Goal: Task Accomplishment & Management: Manage account settings

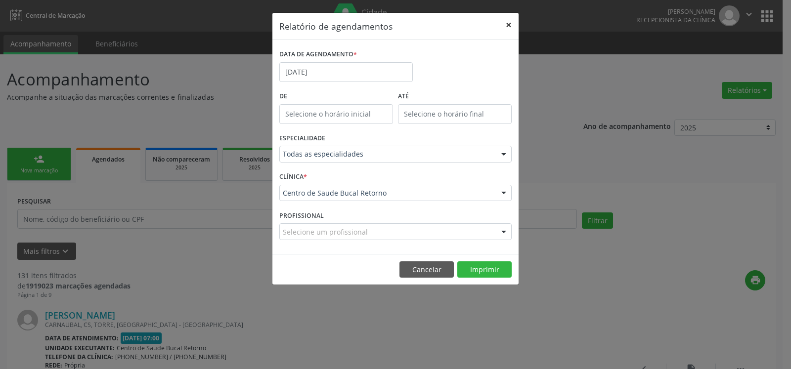
click at [508, 23] on button "×" at bounding box center [509, 25] width 20 height 24
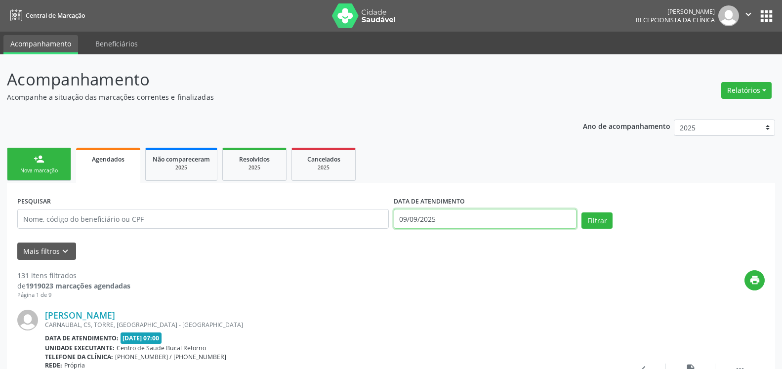
click at [465, 221] on input "09/09/2025" at bounding box center [485, 219] width 183 height 20
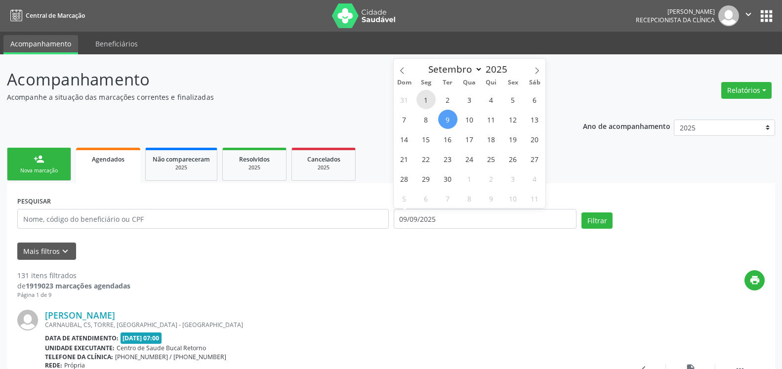
click at [428, 94] on span "1" at bounding box center [426, 99] width 19 height 19
type input "[DATE]"
click at [428, 94] on span "1" at bounding box center [426, 99] width 19 height 19
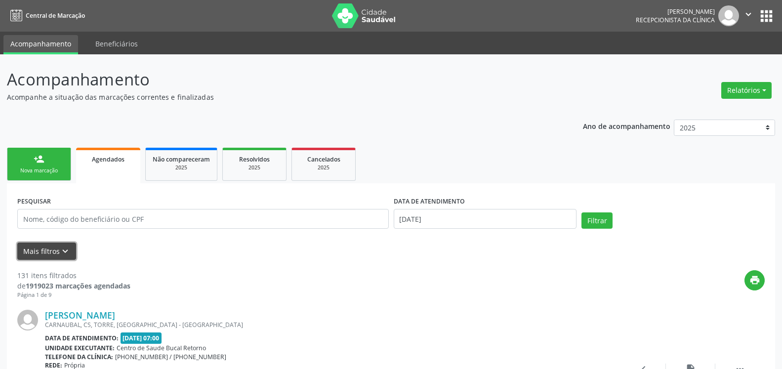
click at [63, 248] on icon "keyboard_arrow_down" at bounding box center [65, 251] width 11 height 11
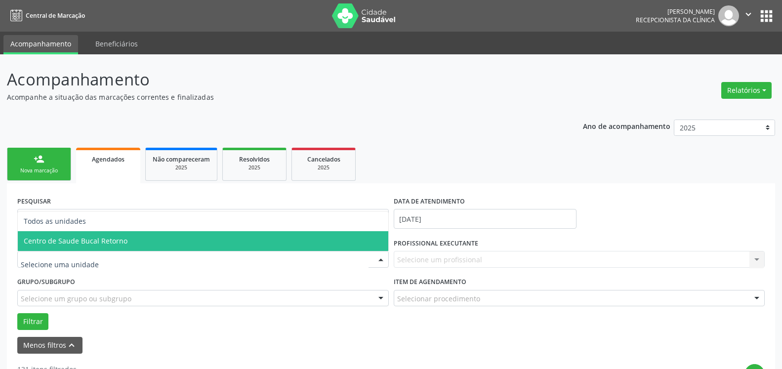
drag, startPoint x: 135, startPoint y: 237, endPoint x: 265, endPoint y: 267, distance: 133.3
click at [139, 239] on span "Centro de Saude Bucal Retorno" at bounding box center [203, 241] width 371 height 20
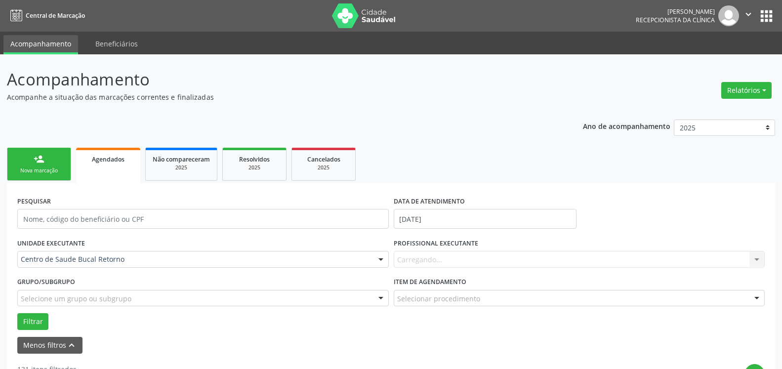
click at [529, 259] on div "Carregando... Nenhum resultado encontrado para: " " Não há nenhuma opção para s…" at bounding box center [580, 259] width 372 height 17
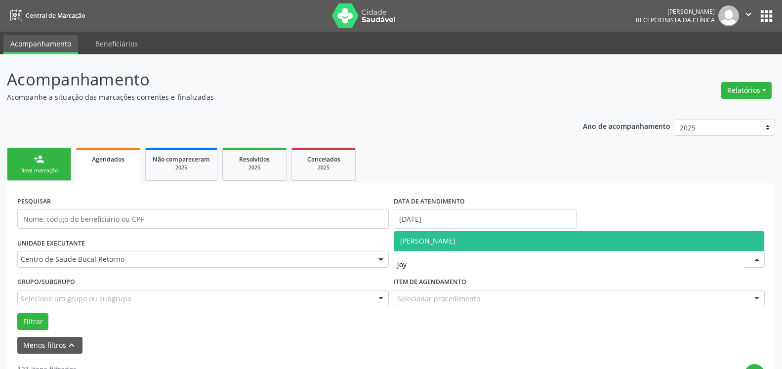
click at [519, 240] on span "[PERSON_NAME]" at bounding box center [579, 241] width 371 height 20
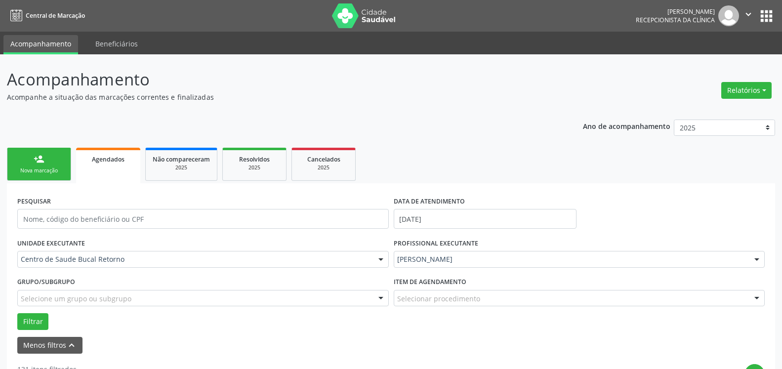
click at [41, 313] on div "Grupo/Subgrupo Selecione um grupo ou subgrupo Todos os grupos e subgrupos Nenhu…" at bounding box center [203, 294] width 377 height 39
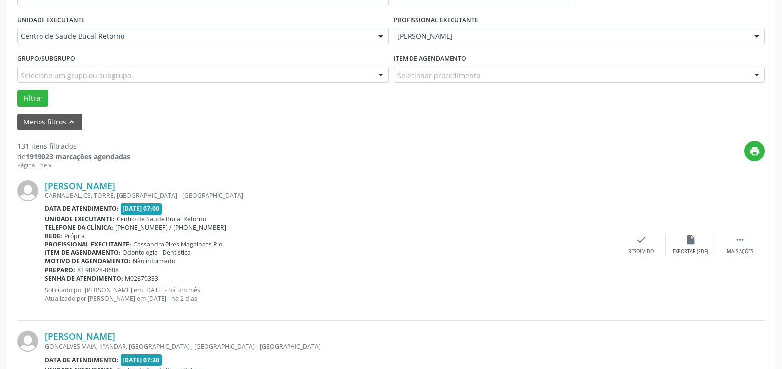
scroll to position [252, 0]
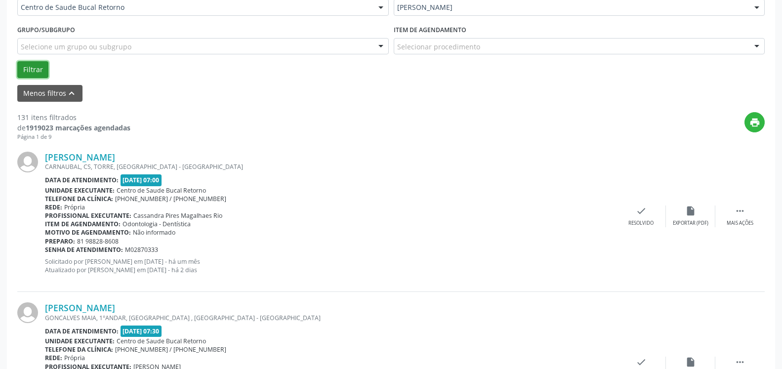
click at [31, 71] on button "Filtrar" at bounding box center [32, 69] width 31 height 17
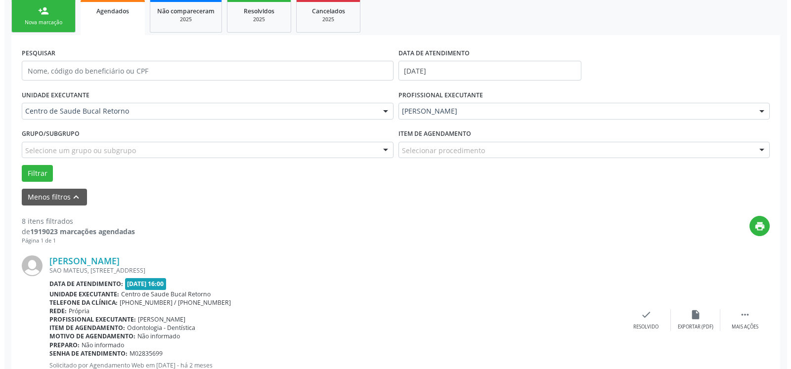
scroll to position [216, 0]
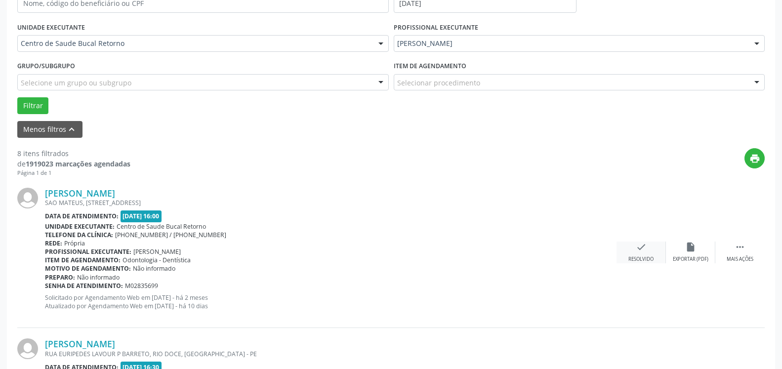
click at [640, 253] on icon "check" at bounding box center [641, 247] width 11 height 11
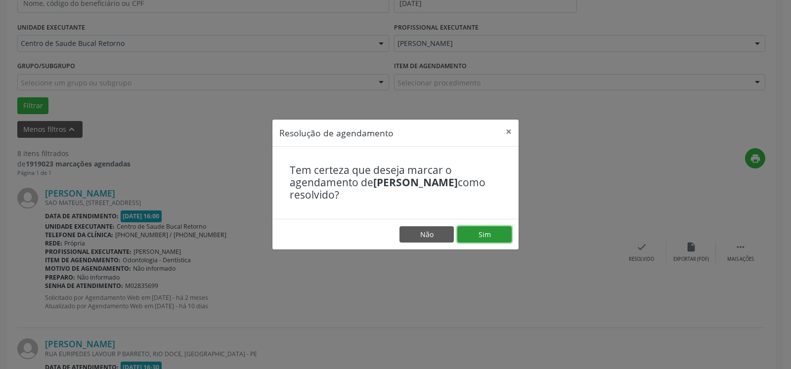
click at [475, 239] on button "Sim" at bounding box center [484, 234] width 54 height 17
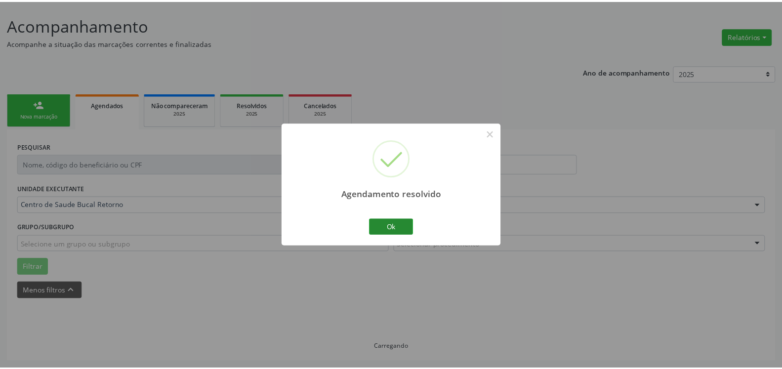
scroll to position [54, 0]
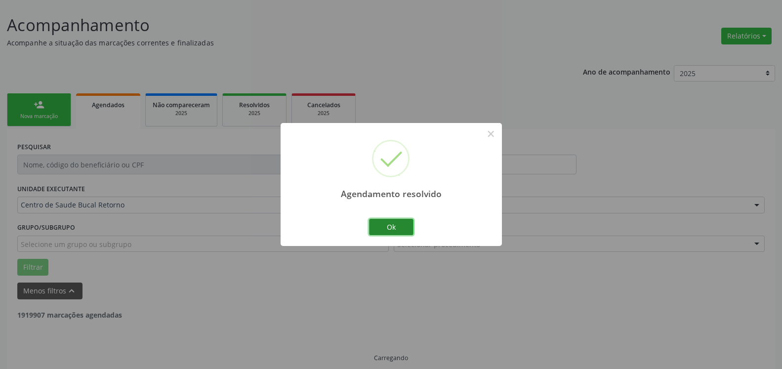
click at [389, 221] on button "Ok" at bounding box center [391, 227] width 44 height 17
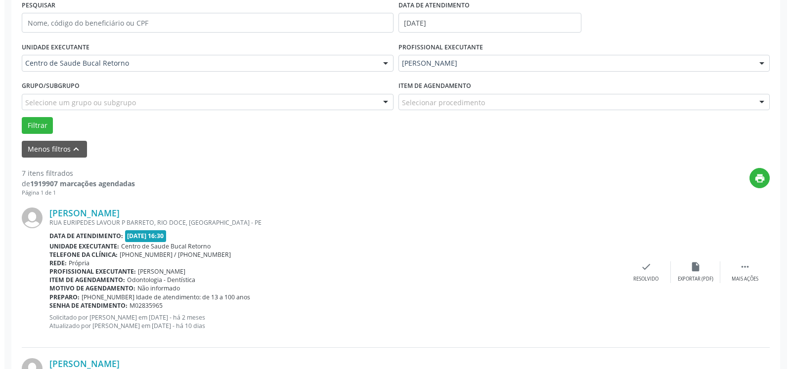
scroll to position [206, 0]
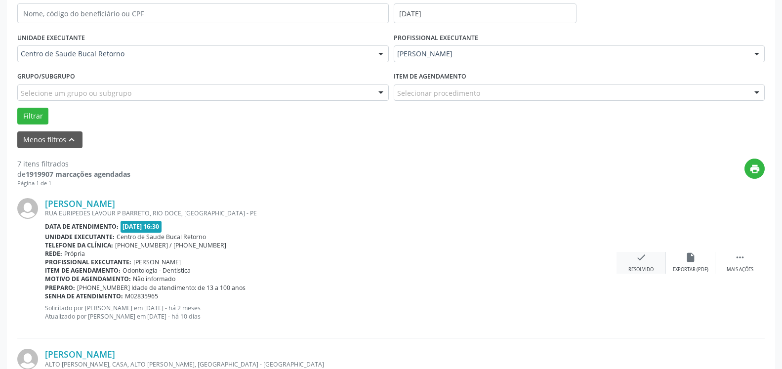
click at [636, 257] on icon "check" at bounding box center [641, 257] width 11 height 11
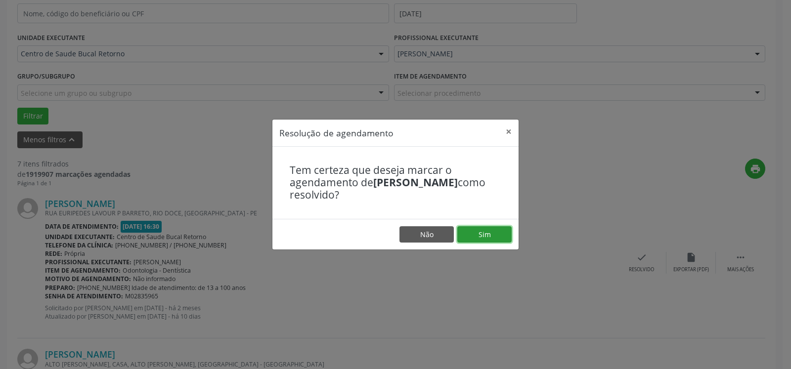
click at [479, 239] on button "Sim" at bounding box center [484, 234] width 54 height 17
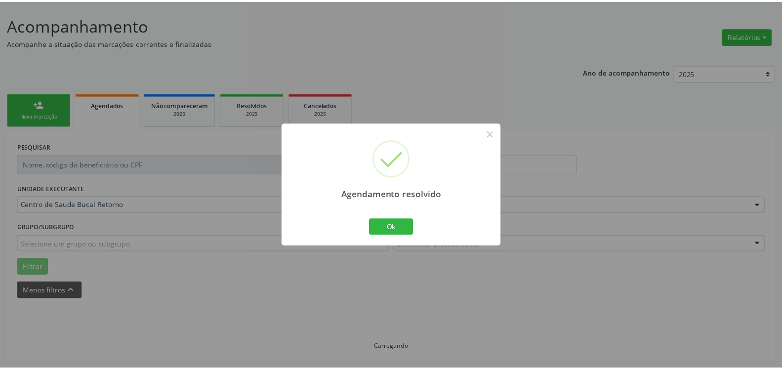
scroll to position [54, 0]
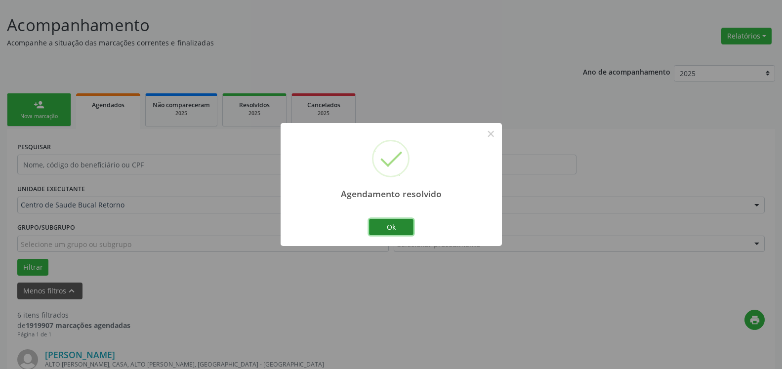
click at [398, 230] on button "Ok" at bounding box center [391, 227] width 44 height 17
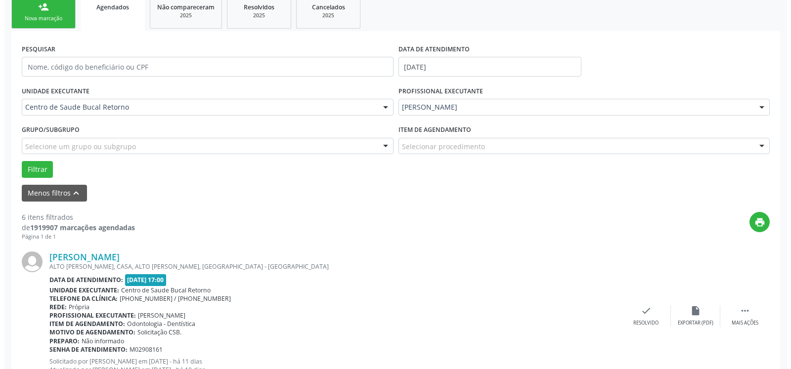
scroll to position [206, 0]
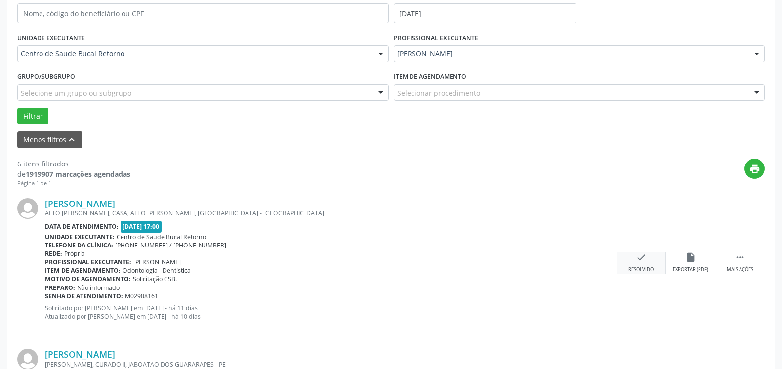
click at [639, 260] on icon "check" at bounding box center [641, 257] width 11 height 11
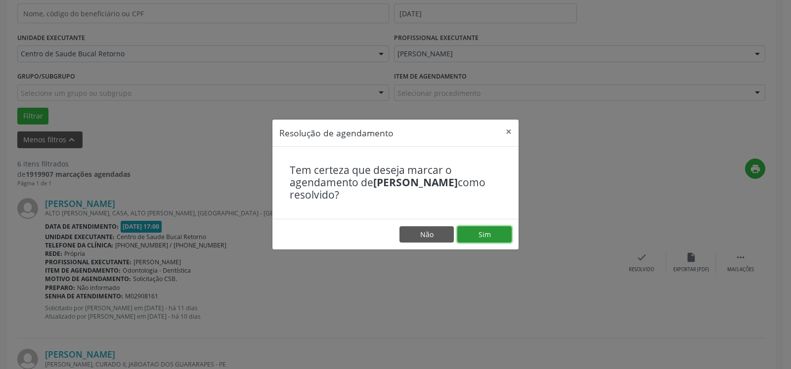
click at [485, 238] on button "Sim" at bounding box center [484, 234] width 54 height 17
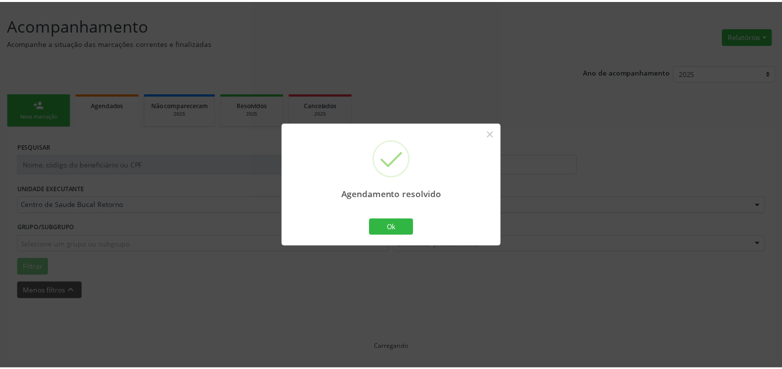
scroll to position [54, 0]
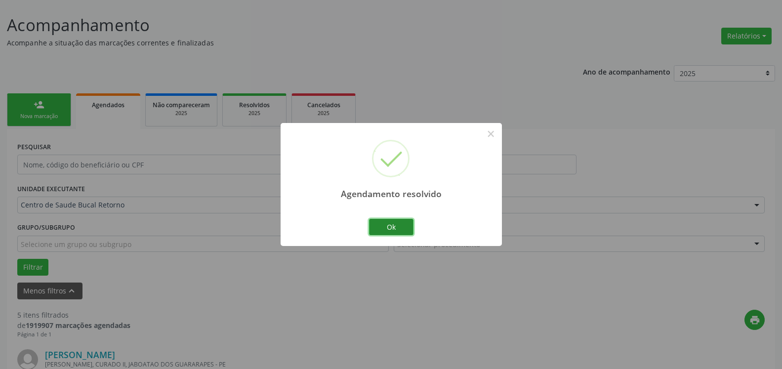
click at [395, 227] on button "Ok" at bounding box center [391, 227] width 44 height 17
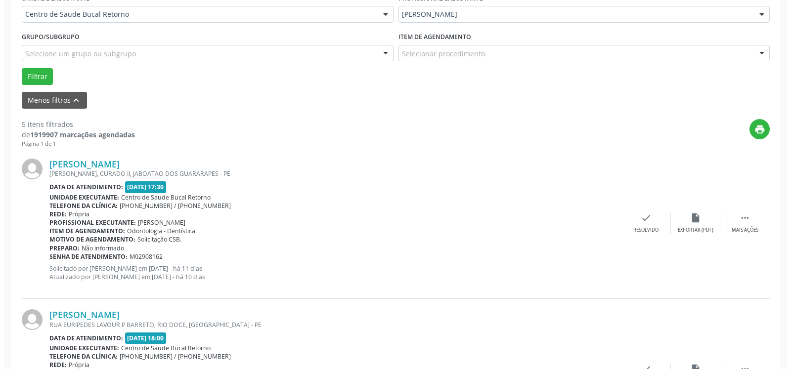
scroll to position [256, 0]
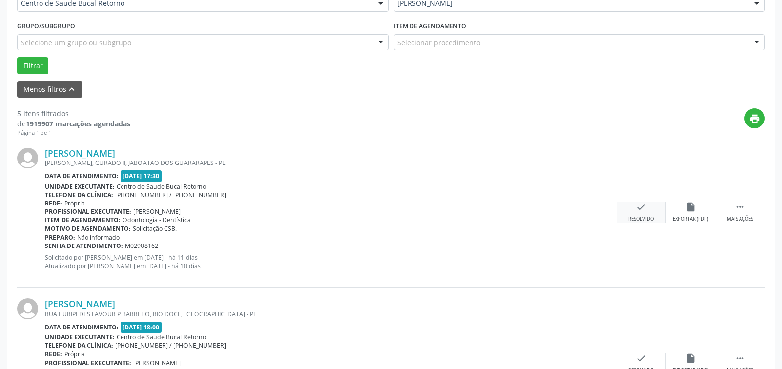
click at [639, 213] on icon "check" at bounding box center [641, 207] width 11 height 11
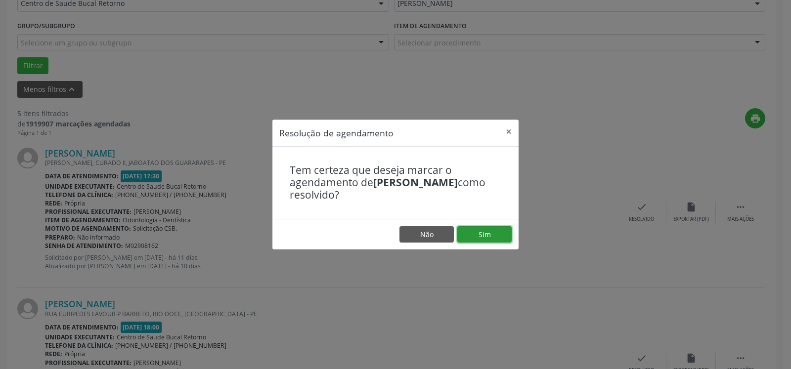
click at [470, 237] on button "Sim" at bounding box center [484, 234] width 54 height 17
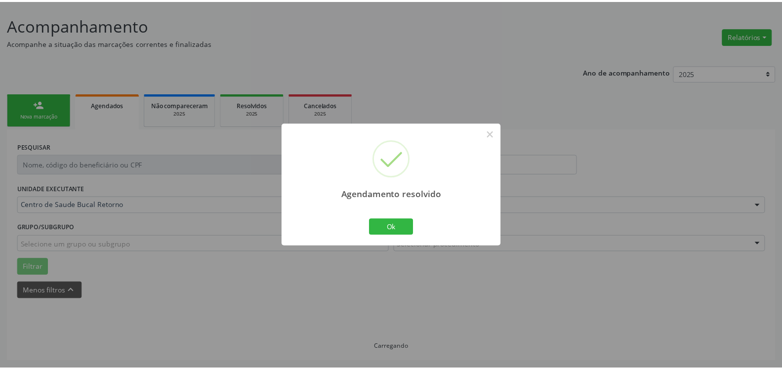
scroll to position [54, 0]
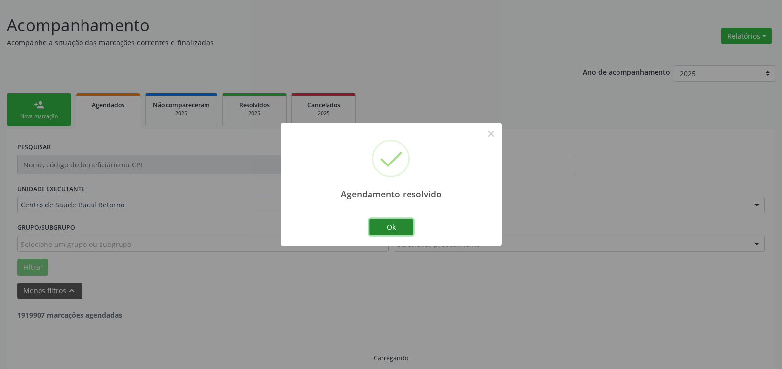
click at [379, 232] on button "Ok" at bounding box center [391, 227] width 44 height 17
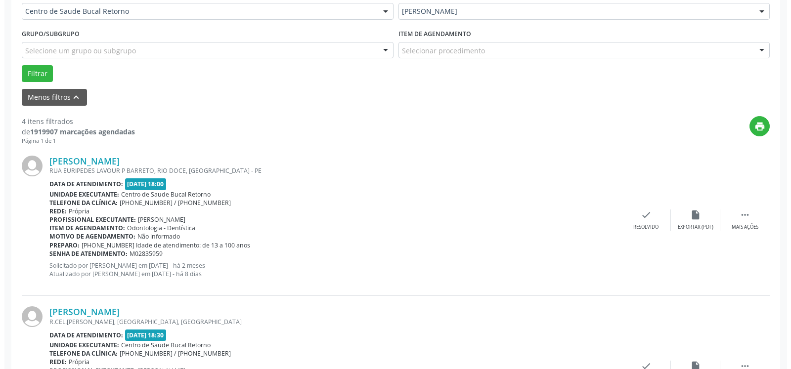
scroll to position [306, 0]
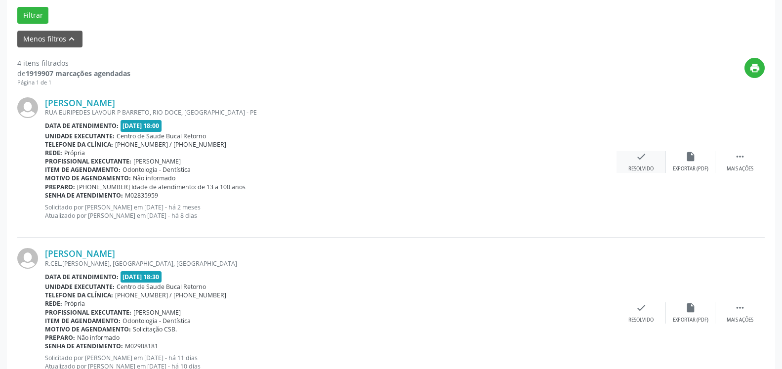
click at [643, 167] on div "Resolvido" at bounding box center [641, 169] width 25 height 7
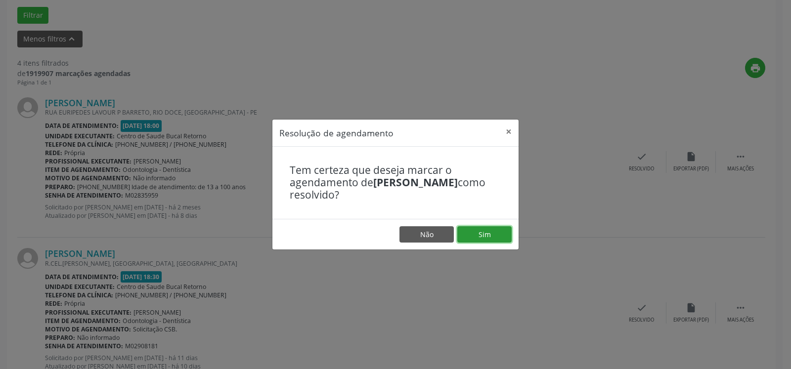
click at [477, 232] on button "Sim" at bounding box center [484, 234] width 54 height 17
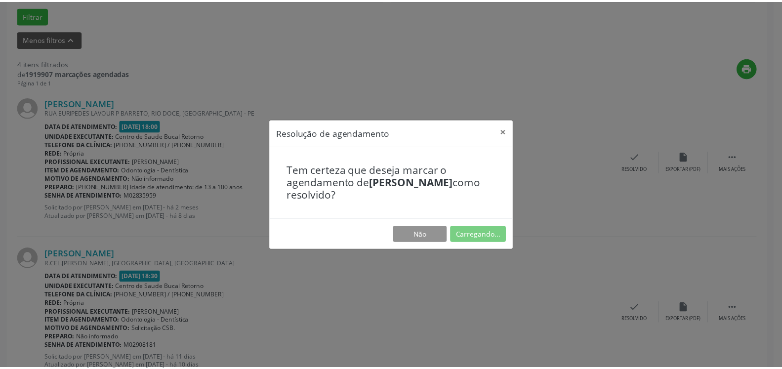
scroll to position [54, 0]
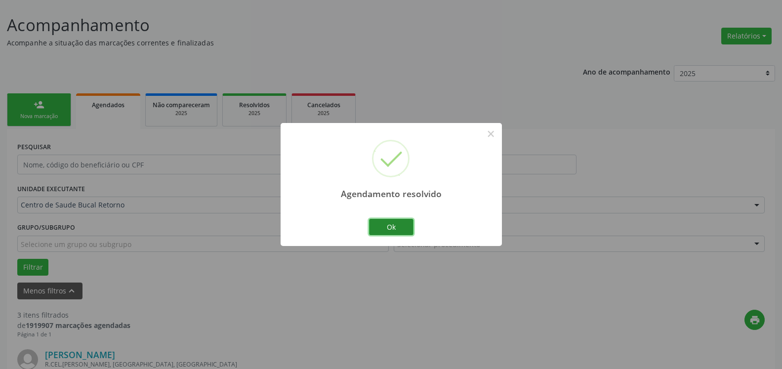
click at [397, 228] on button "Ok" at bounding box center [391, 227] width 44 height 17
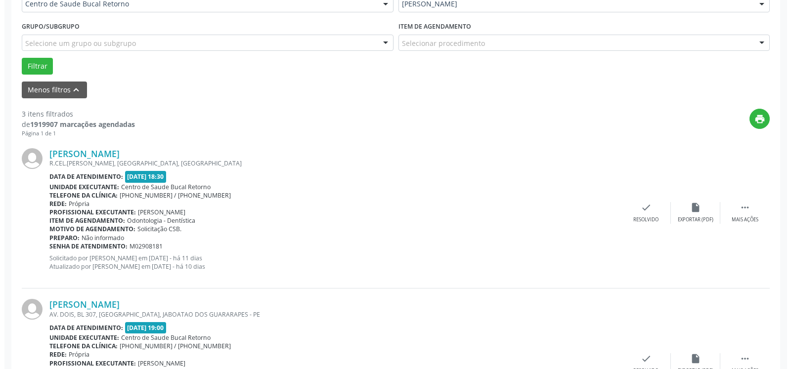
scroll to position [256, 0]
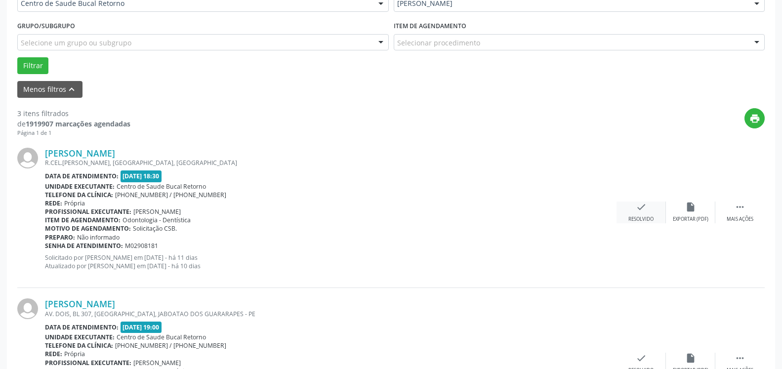
click at [643, 213] on icon "check" at bounding box center [641, 207] width 11 height 11
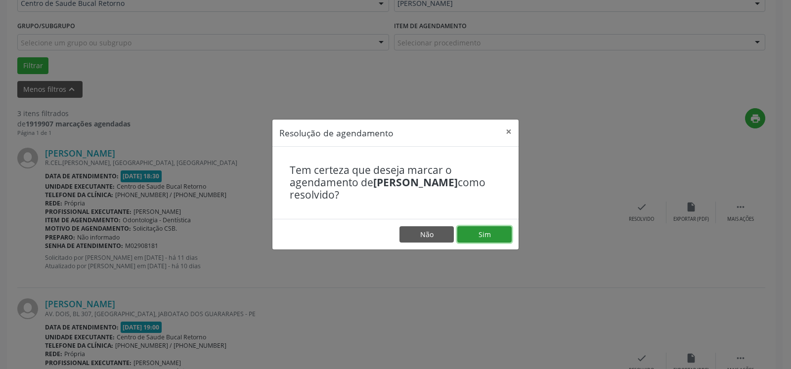
click at [503, 232] on button "Sim" at bounding box center [484, 234] width 54 height 17
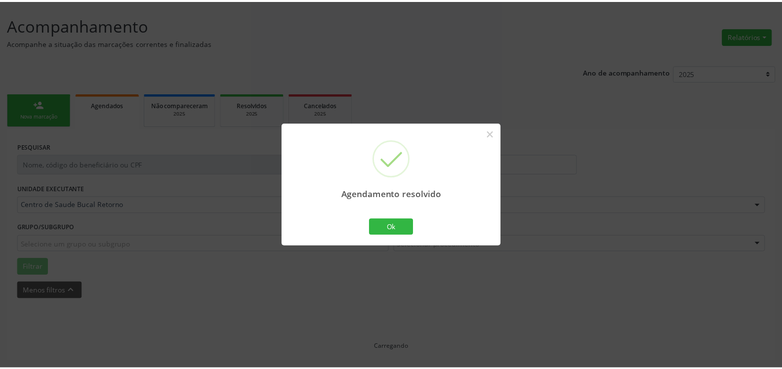
scroll to position [54, 0]
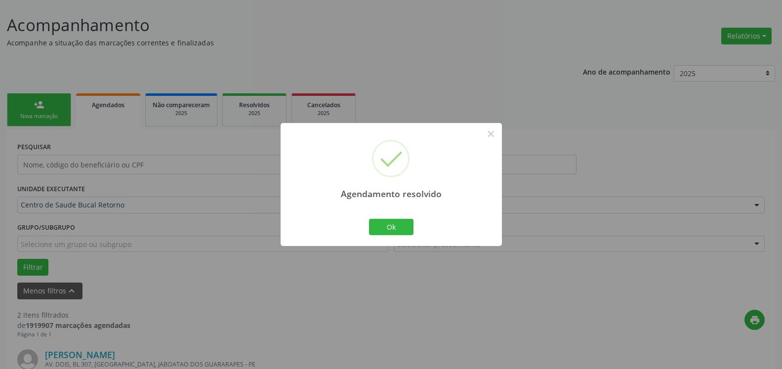
click at [406, 217] on div "Ok Cancel" at bounding box center [391, 226] width 49 height 21
click at [392, 230] on button "Ok" at bounding box center [391, 227] width 44 height 17
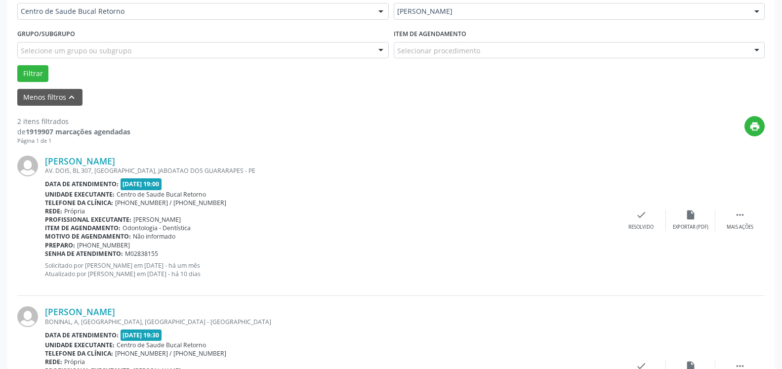
scroll to position [256, 0]
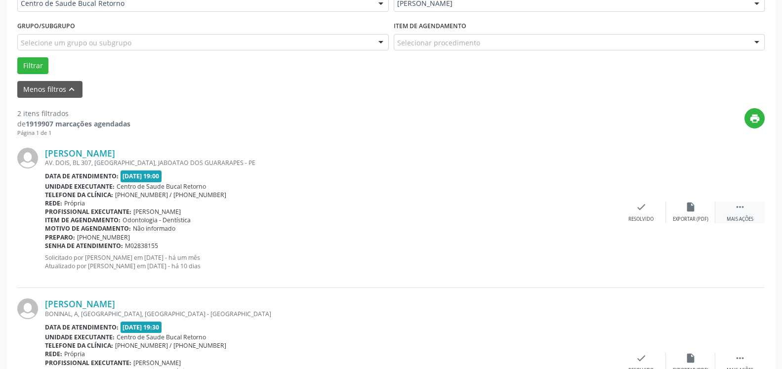
click at [740, 211] on icon "" at bounding box center [740, 207] width 11 height 11
click at [701, 212] on div "alarm_off Não compareceu" at bounding box center [690, 212] width 49 height 21
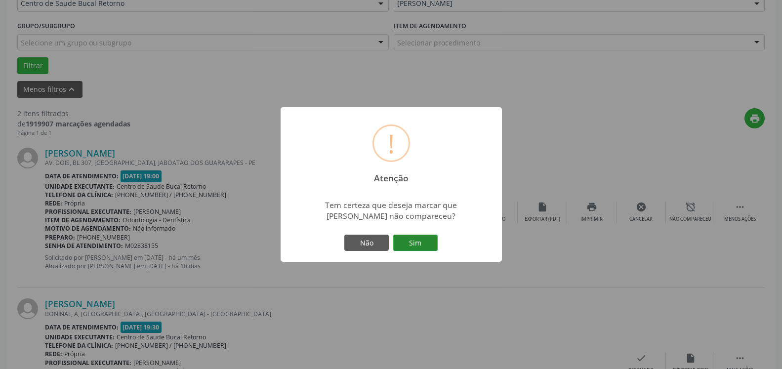
click at [425, 235] on button "Sim" at bounding box center [415, 243] width 44 height 17
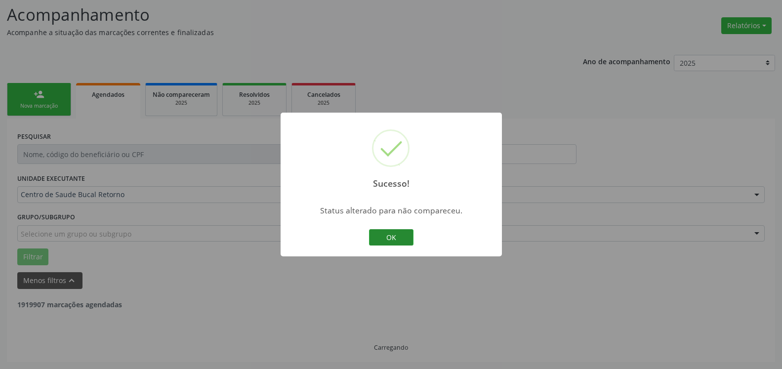
click at [392, 238] on button "OK" at bounding box center [391, 237] width 44 height 17
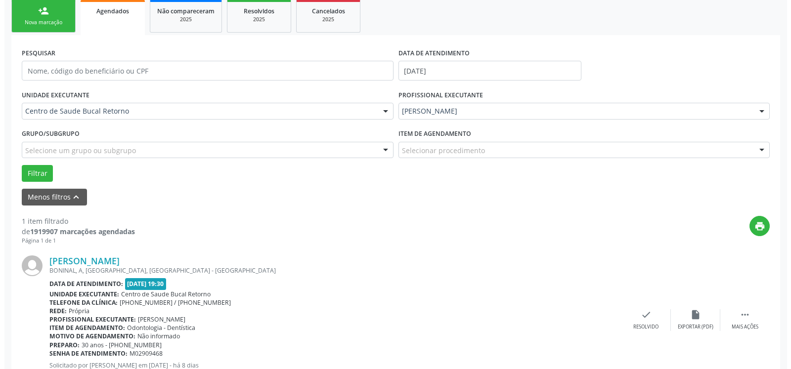
scroll to position [192, 0]
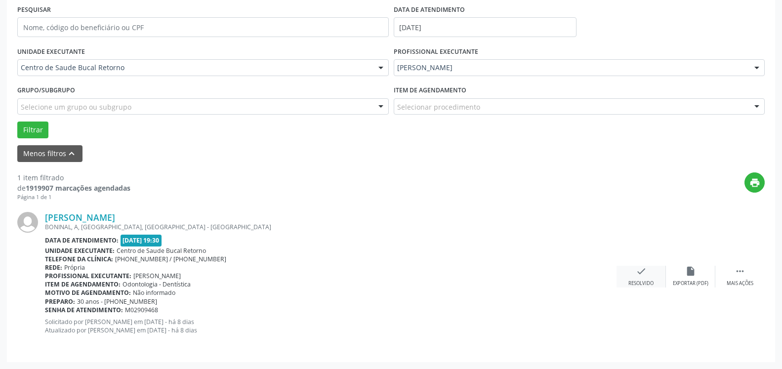
click at [647, 275] on icon "check" at bounding box center [641, 271] width 11 height 11
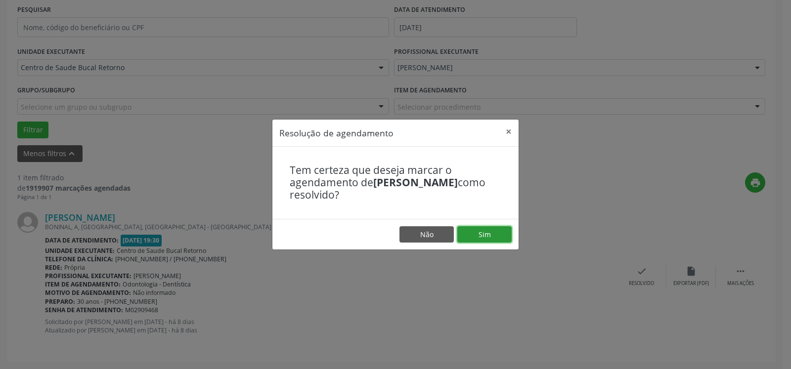
click at [482, 231] on button "Sim" at bounding box center [484, 234] width 54 height 17
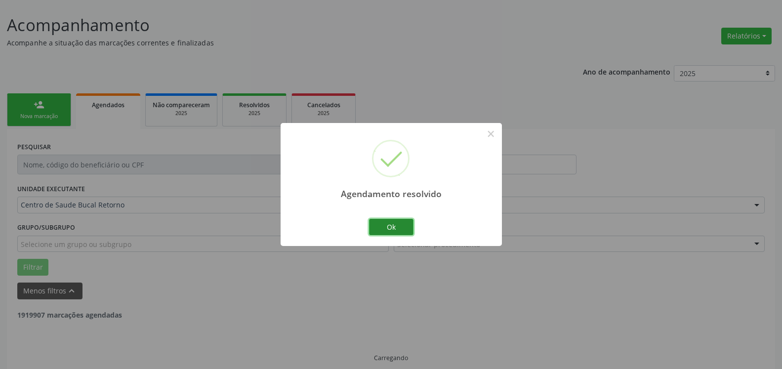
click at [387, 219] on button "Ok" at bounding box center [391, 227] width 44 height 17
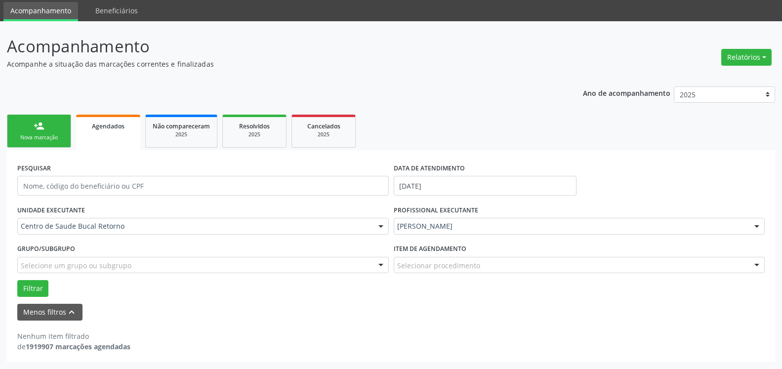
scroll to position [33, 0]
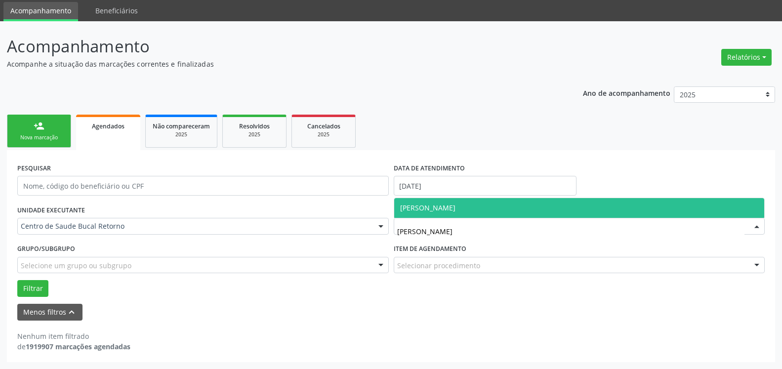
click at [427, 207] on span "[PERSON_NAME]" at bounding box center [427, 207] width 55 height 9
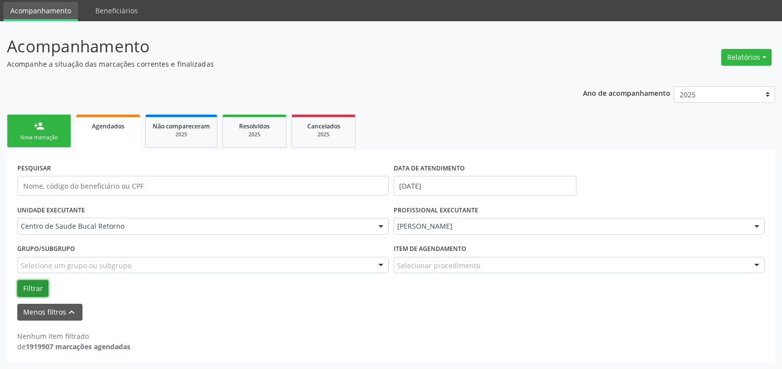
click at [33, 290] on button "Filtrar" at bounding box center [32, 288] width 31 height 17
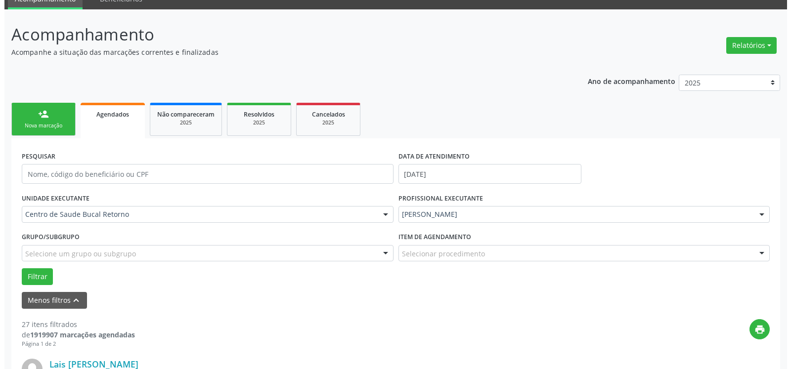
scroll to position [202, 0]
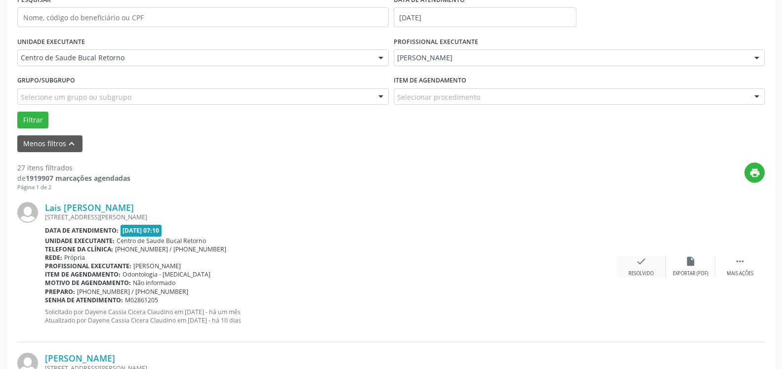
click at [639, 267] on icon "check" at bounding box center [641, 261] width 11 height 11
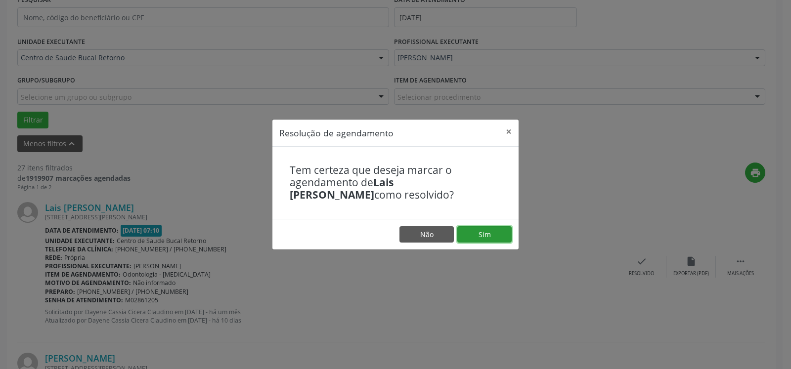
click at [493, 231] on button "Sim" at bounding box center [484, 234] width 54 height 17
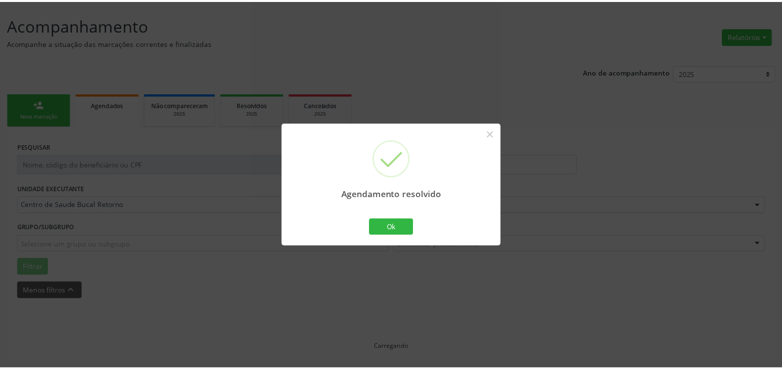
scroll to position [54, 0]
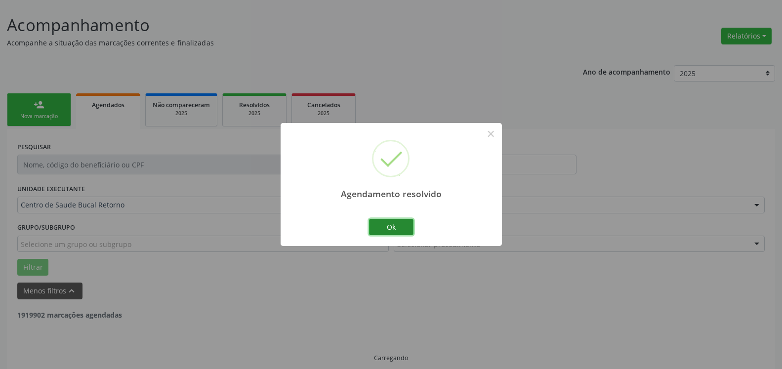
click at [389, 225] on button "Ok" at bounding box center [391, 227] width 44 height 17
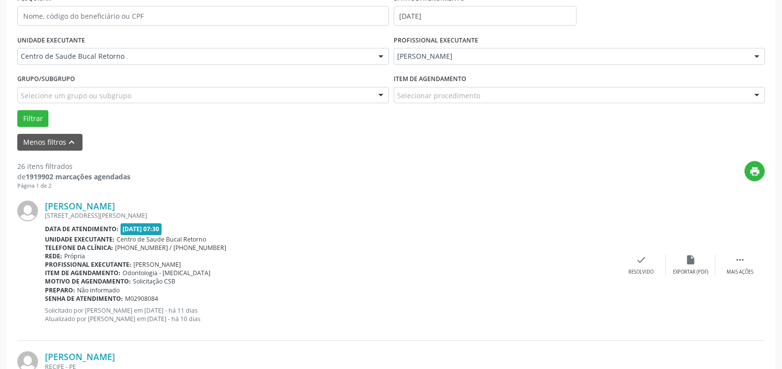
scroll to position [206, 0]
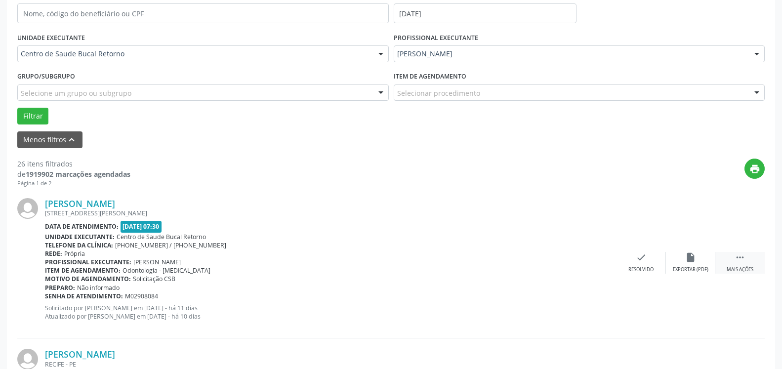
click at [742, 262] on icon "" at bounding box center [740, 257] width 11 height 11
click at [694, 262] on icon "alarm_off" at bounding box center [691, 257] width 11 height 11
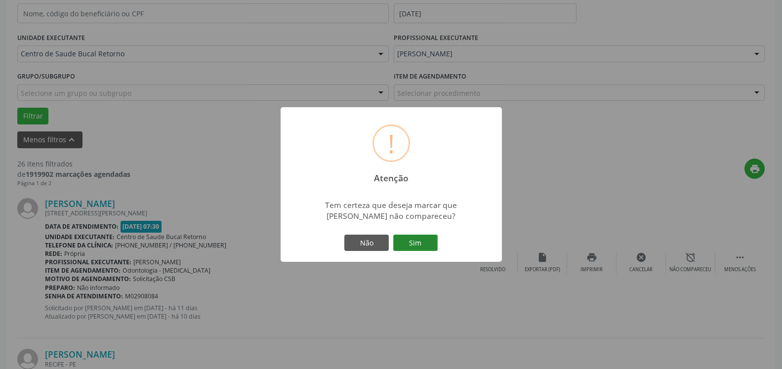
click at [426, 242] on button "Sim" at bounding box center [415, 243] width 44 height 17
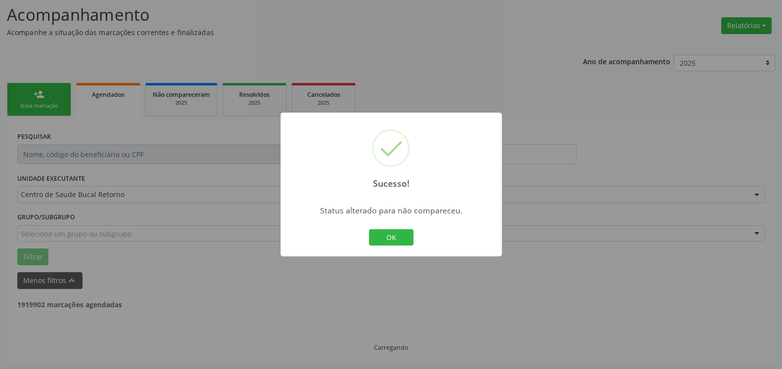
scroll to position [65, 0]
click at [388, 238] on button "OK" at bounding box center [391, 237] width 44 height 17
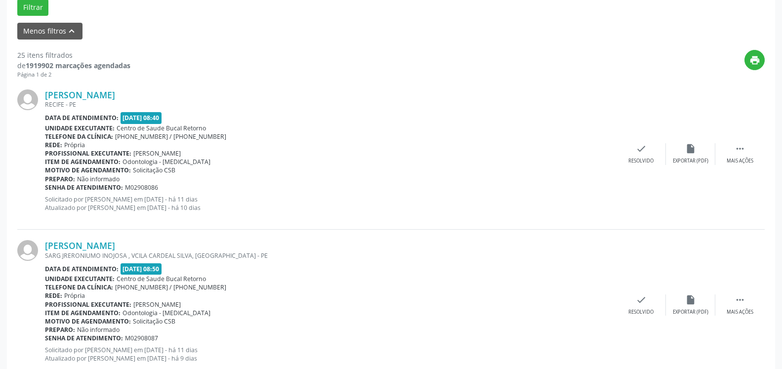
scroll to position [317, 0]
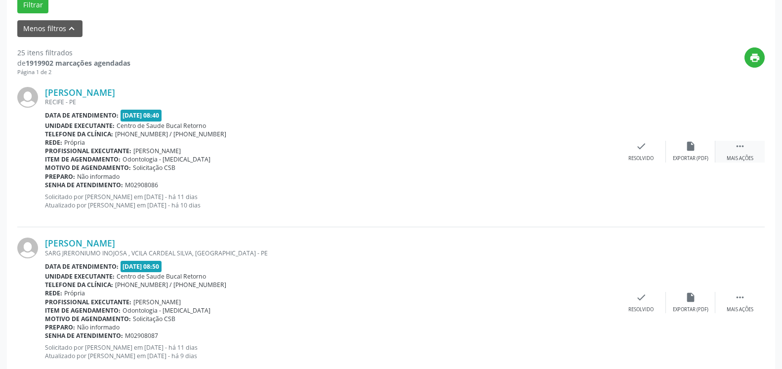
drag, startPoint x: 748, startPoint y: 150, endPoint x: 735, endPoint y: 152, distance: 12.9
click at [747, 150] on div " Mais ações" at bounding box center [740, 151] width 49 height 21
click at [697, 152] on div "alarm_off Não compareceu" at bounding box center [690, 151] width 49 height 21
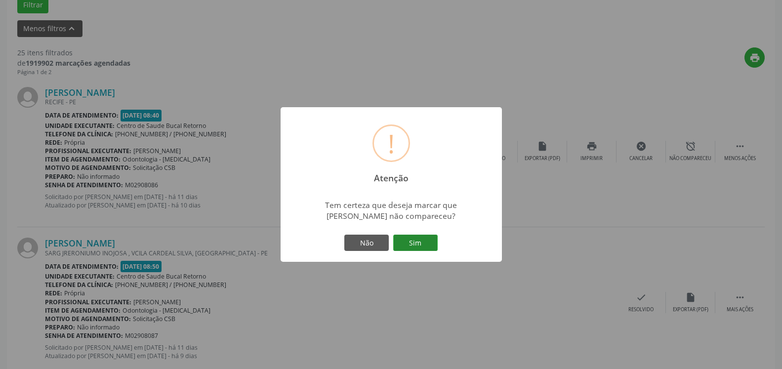
click at [413, 242] on button "Sim" at bounding box center [415, 243] width 44 height 17
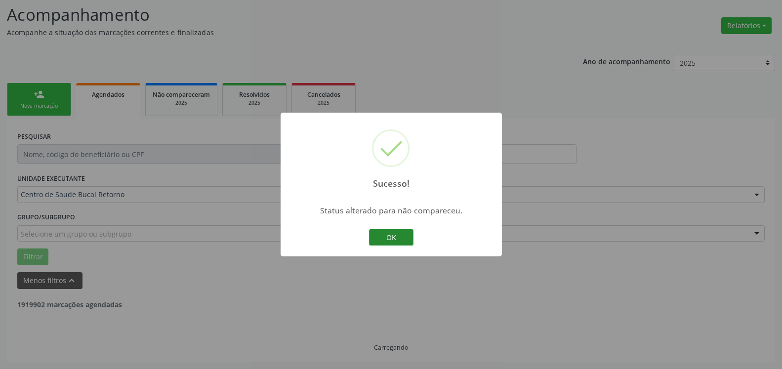
scroll to position [65, 0]
click at [392, 239] on button "OK" at bounding box center [391, 237] width 44 height 17
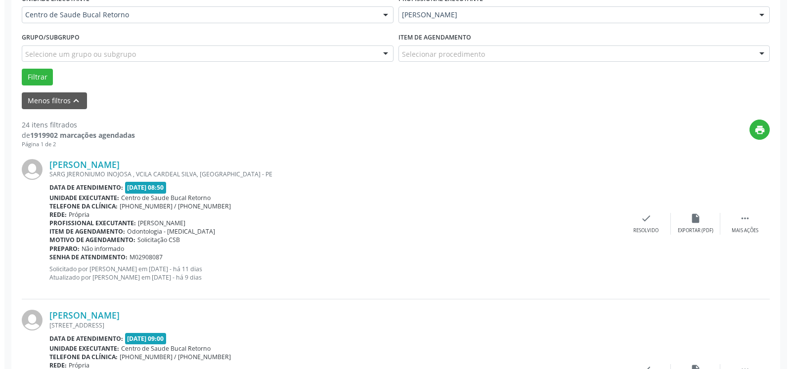
scroll to position [266, 0]
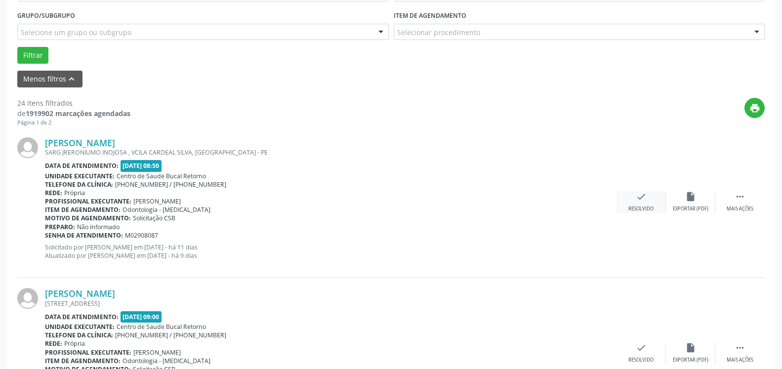
click at [639, 195] on div "[PERSON_NAME] SARG JRERONIUMO INOJOSA , VCILA CARDEAL [PERSON_NAME], [GEOGRAPHI…" at bounding box center [391, 202] width 748 height 151
click at [638, 198] on icon "check" at bounding box center [641, 196] width 11 height 11
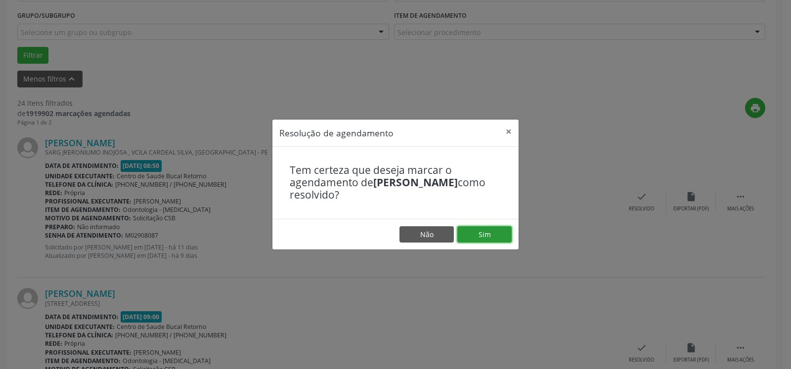
click at [476, 238] on button "Sim" at bounding box center [484, 234] width 54 height 17
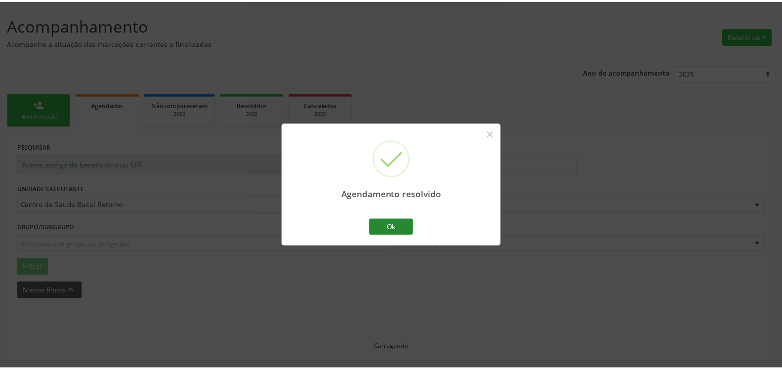
scroll to position [54, 0]
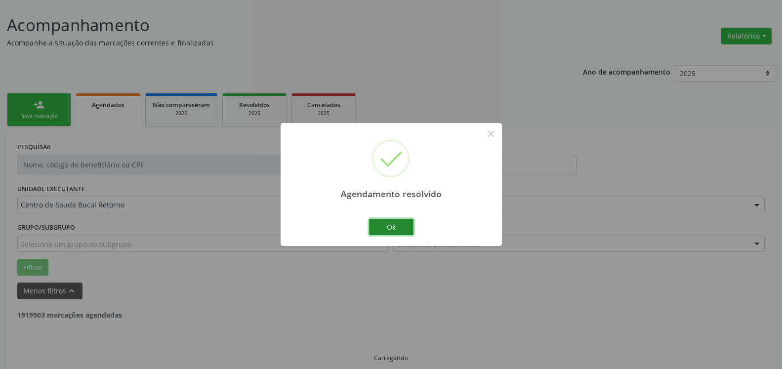
click at [403, 226] on button "Ok" at bounding box center [391, 227] width 44 height 17
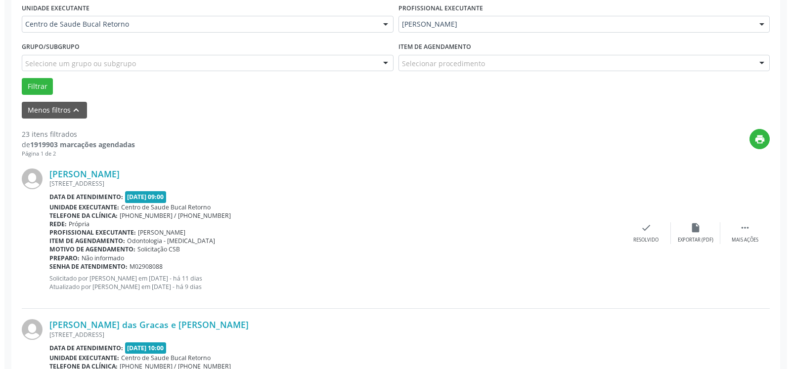
scroll to position [266, 0]
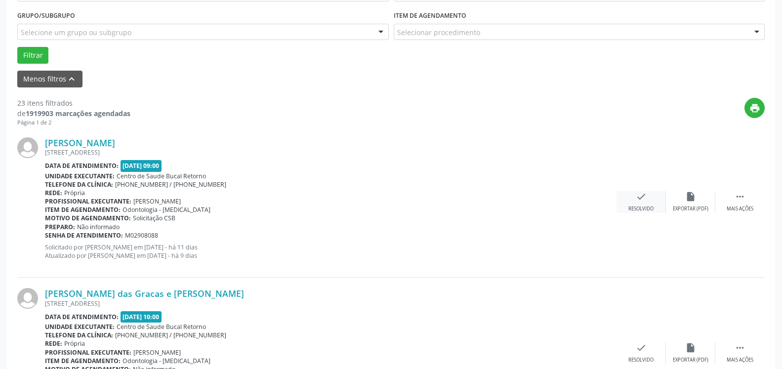
click at [638, 200] on icon "check" at bounding box center [641, 196] width 11 height 11
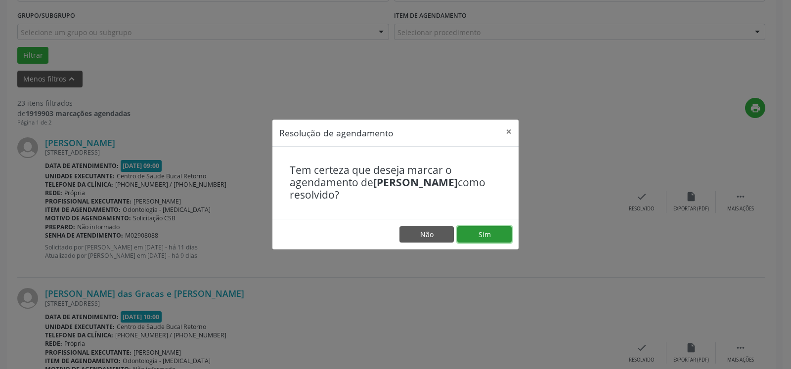
click at [484, 233] on button "Sim" at bounding box center [484, 234] width 54 height 17
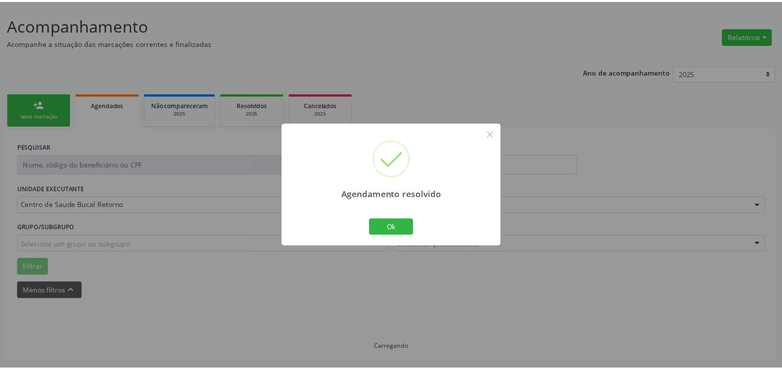
scroll to position [54, 0]
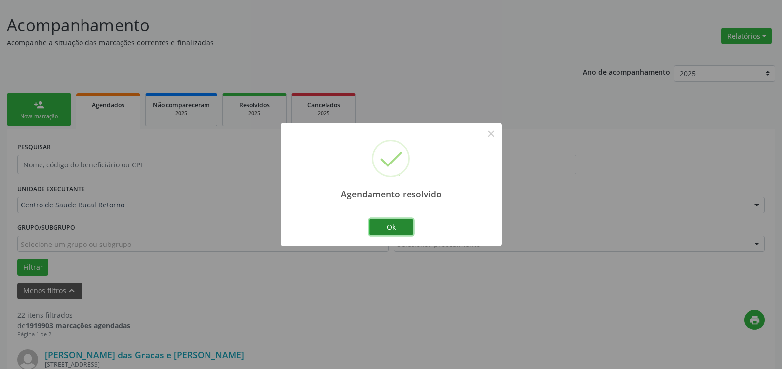
click at [401, 223] on button "Ok" at bounding box center [391, 227] width 44 height 17
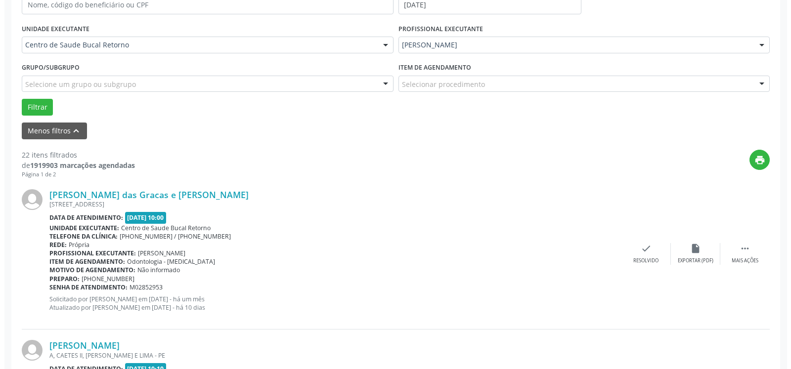
scroll to position [256, 0]
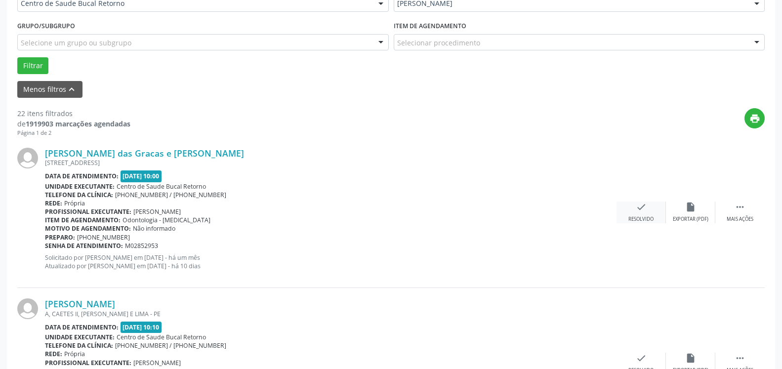
click at [644, 218] on div "Resolvido" at bounding box center [641, 219] width 25 height 7
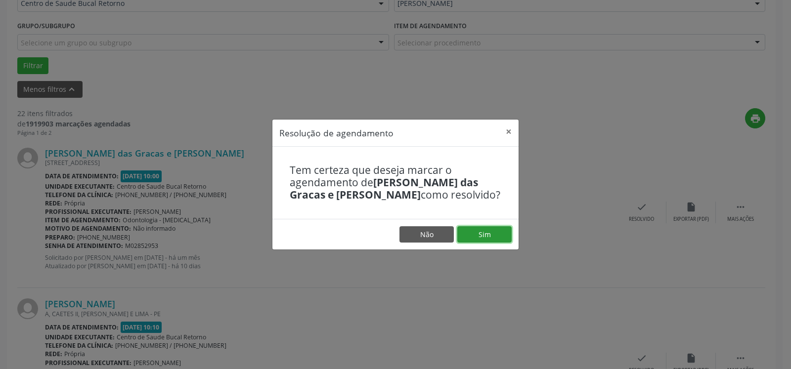
click at [505, 231] on button "Sim" at bounding box center [484, 234] width 54 height 17
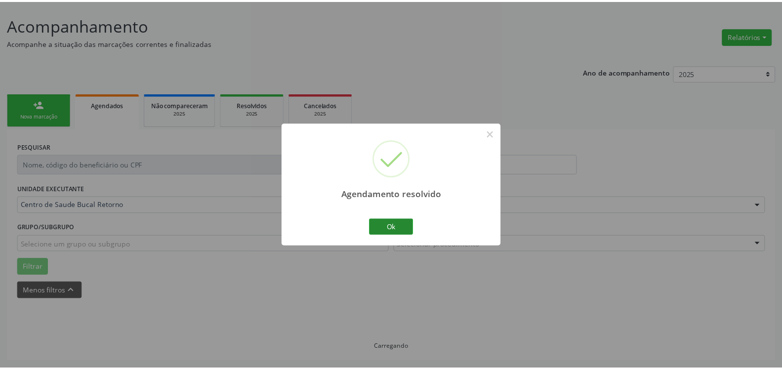
scroll to position [54, 0]
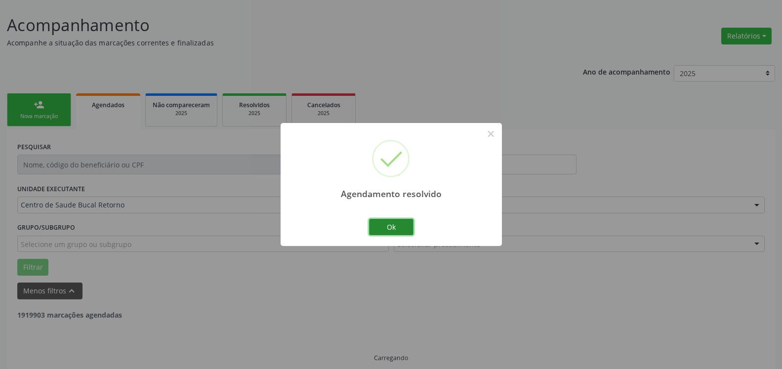
click at [385, 229] on button "Ok" at bounding box center [391, 227] width 44 height 17
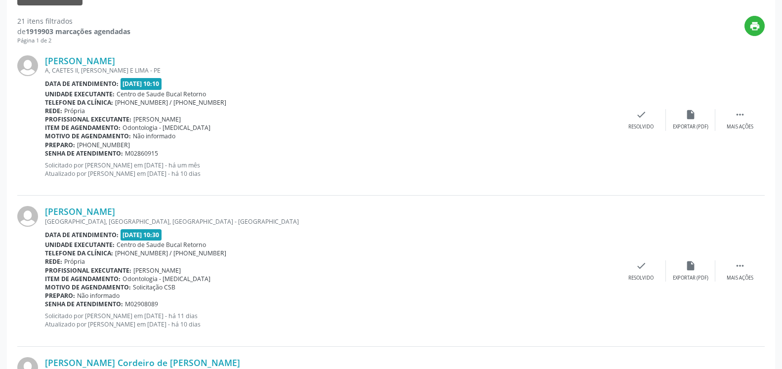
scroll to position [357, 0]
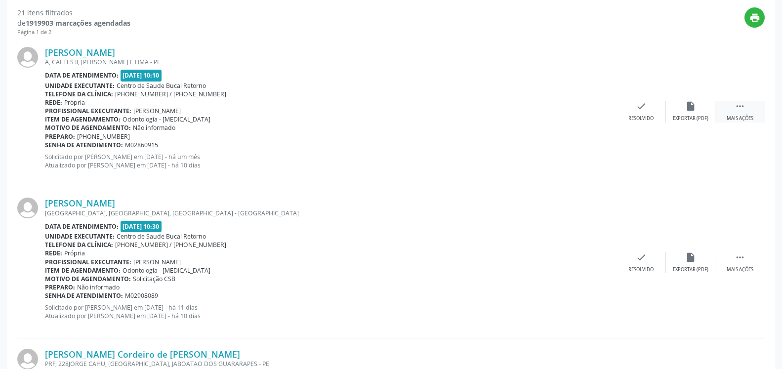
click at [741, 110] on icon "" at bounding box center [740, 106] width 11 height 11
click at [687, 120] on div "Não compareceu" at bounding box center [691, 118] width 42 height 7
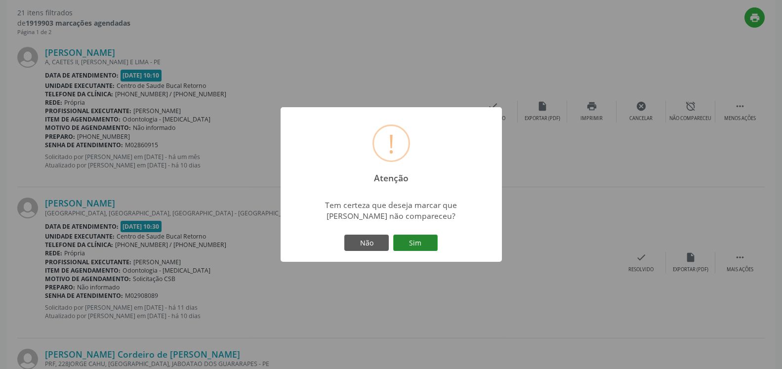
click at [420, 246] on button "Sim" at bounding box center [415, 243] width 44 height 17
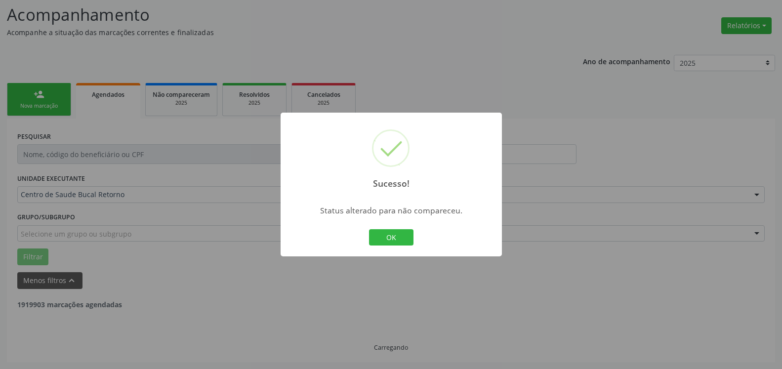
scroll to position [65, 0]
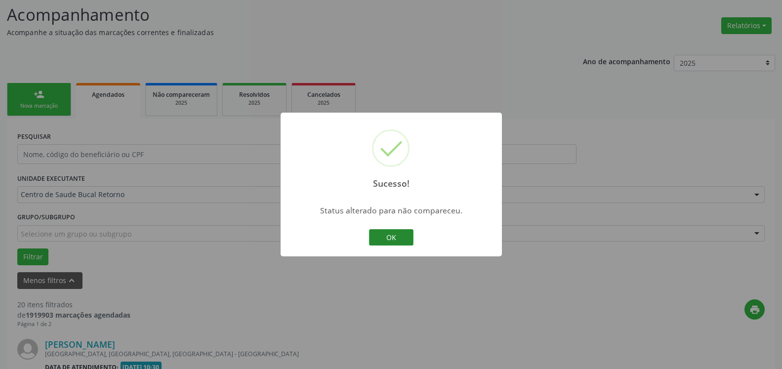
click at [386, 237] on button "OK" at bounding box center [391, 237] width 44 height 17
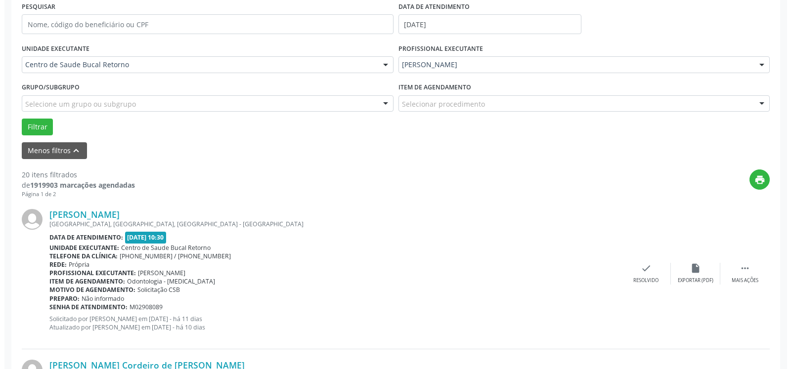
scroll to position [216, 0]
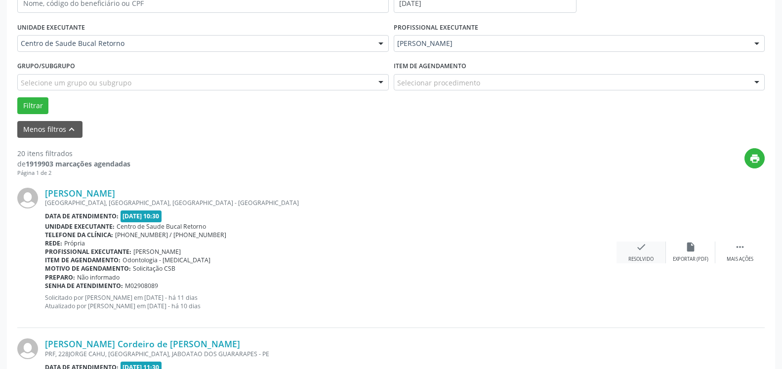
click at [642, 253] on icon "check" at bounding box center [641, 247] width 11 height 11
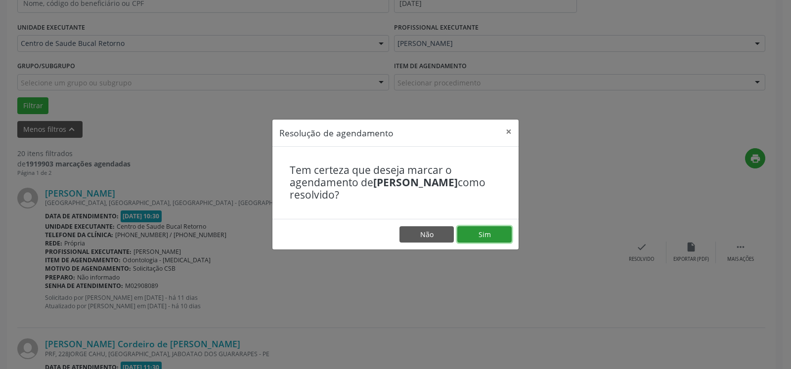
click at [502, 239] on button "Sim" at bounding box center [484, 234] width 54 height 17
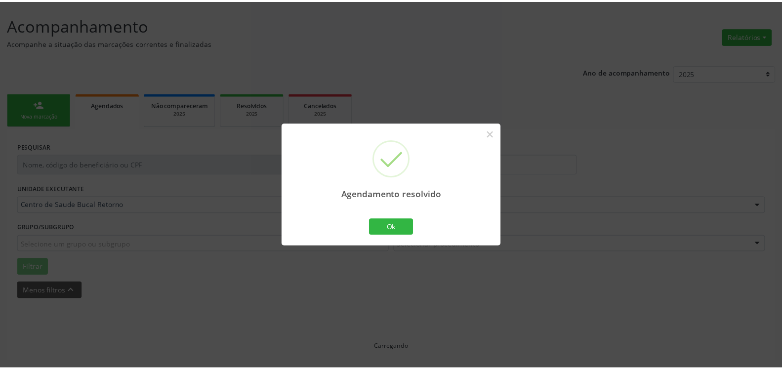
scroll to position [54, 0]
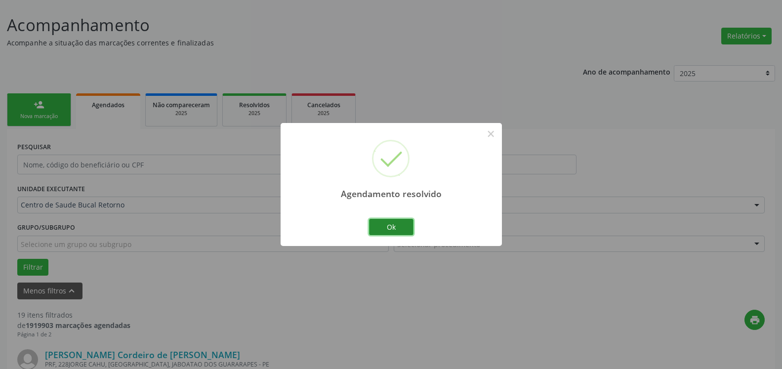
click at [392, 230] on button "Ok" at bounding box center [391, 227] width 44 height 17
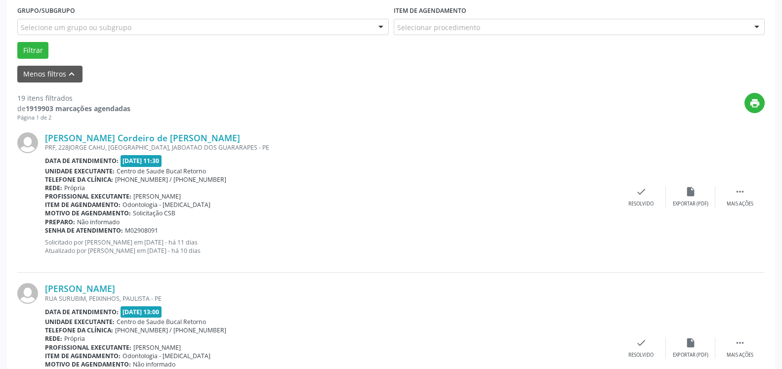
scroll to position [306, 0]
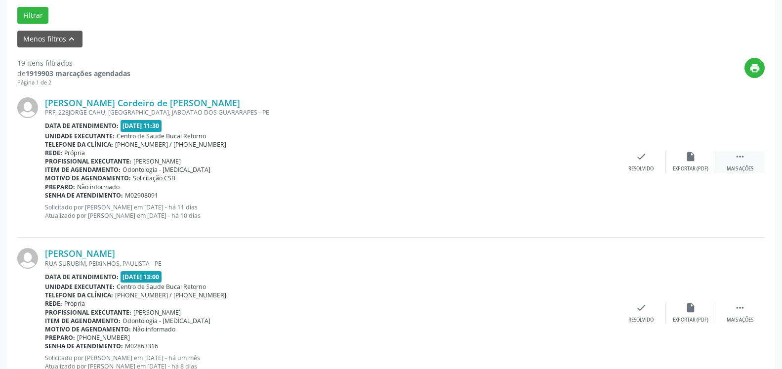
click at [735, 160] on icon "" at bounding box center [740, 156] width 11 height 11
click at [689, 157] on icon "alarm_off" at bounding box center [691, 156] width 11 height 11
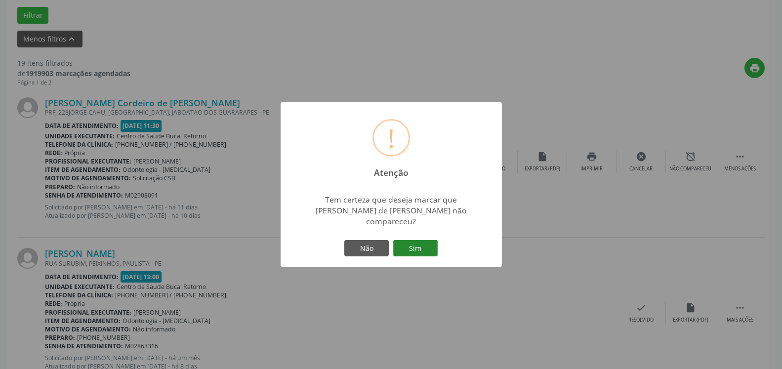
click at [414, 245] on button "Sim" at bounding box center [415, 248] width 44 height 17
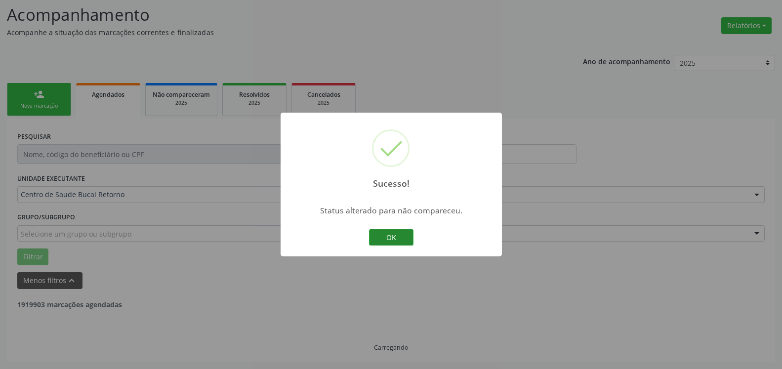
scroll to position [65, 0]
click at [389, 241] on button "OK" at bounding box center [391, 237] width 44 height 17
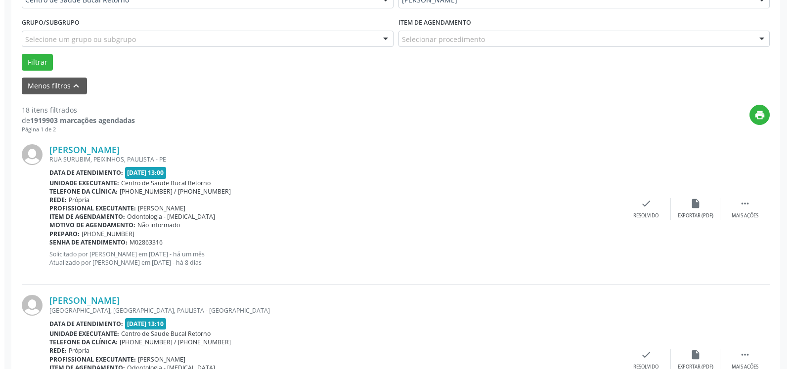
scroll to position [266, 0]
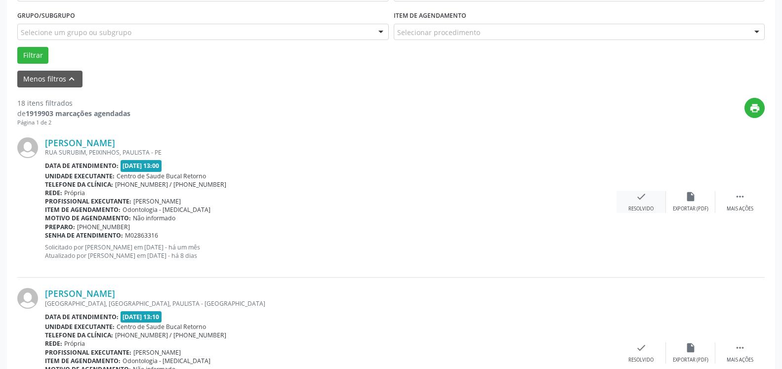
click at [644, 200] on icon "check" at bounding box center [641, 196] width 11 height 11
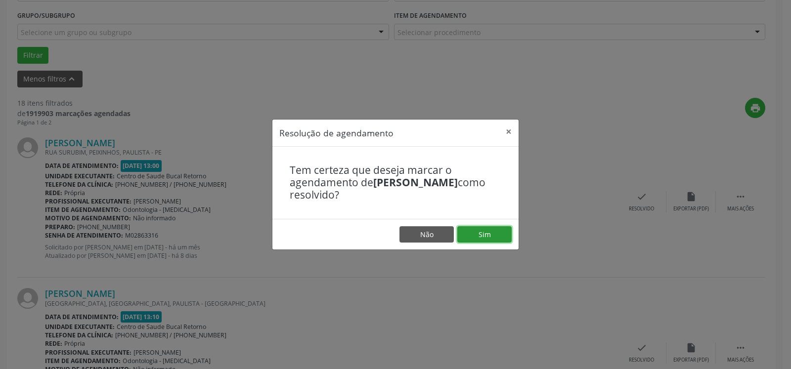
click at [491, 234] on button "Sim" at bounding box center [484, 234] width 54 height 17
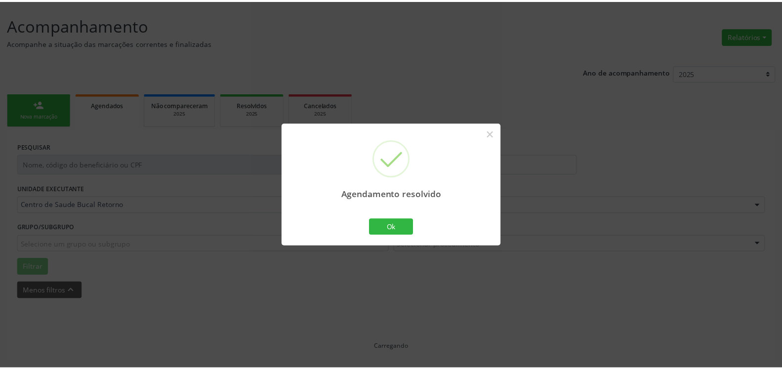
scroll to position [54, 0]
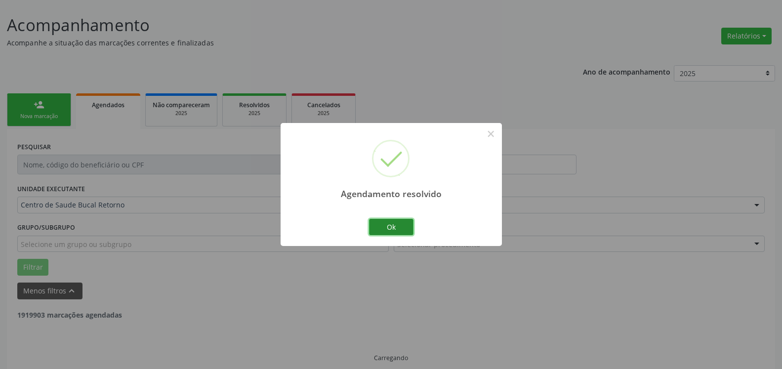
click at [390, 231] on button "Ok" at bounding box center [391, 227] width 44 height 17
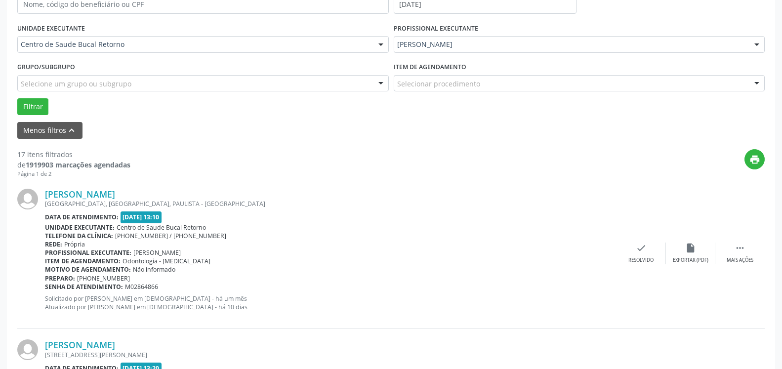
scroll to position [256, 0]
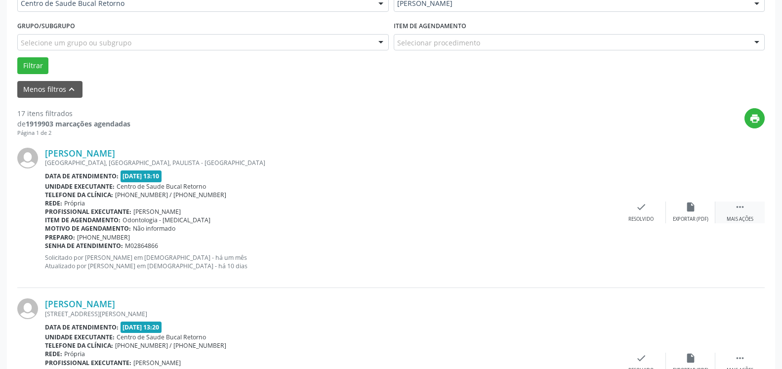
click at [744, 208] on icon "" at bounding box center [740, 207] width 11 height 11
click at [696, 208] on div "alarm_off Não compareceu" at bounding box center [690, 212] width 49 height 21
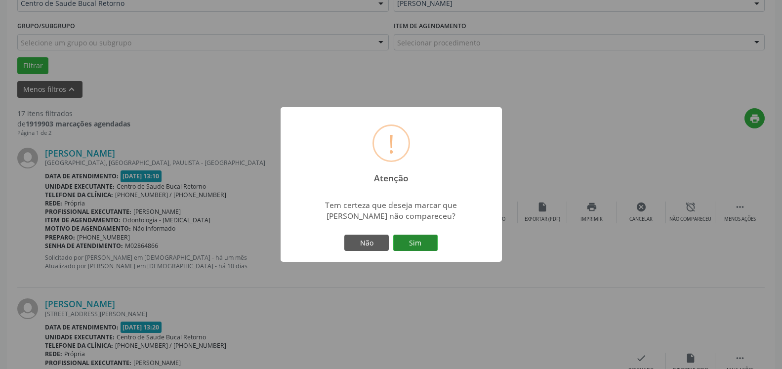
click at [418, 246] on button "Sim" at bounding box center [415, 243] width 44 height 17
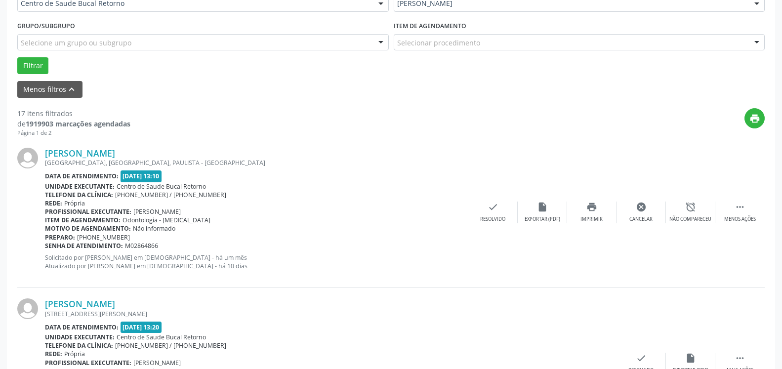
scroll to position [65, 0]
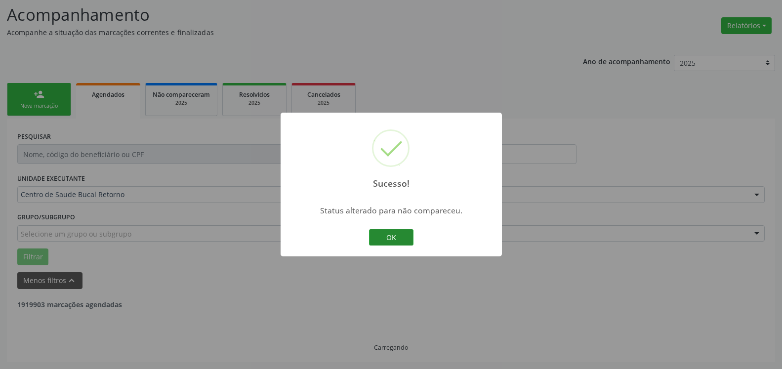
click at [390, 237] on button "OK" at bounding box center [391, 237] width 44 height 17
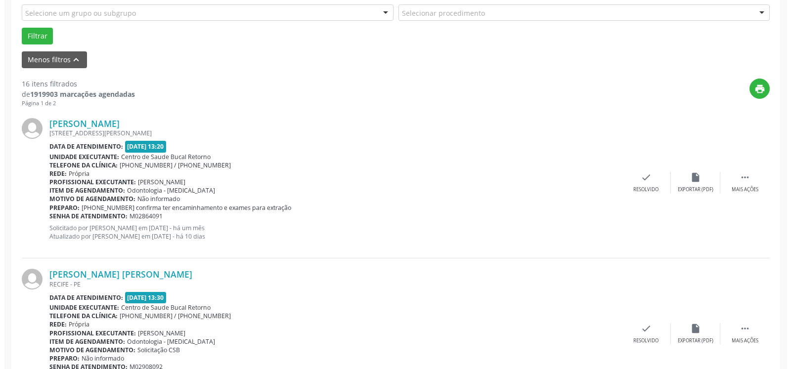
scroll to position [317, 0]
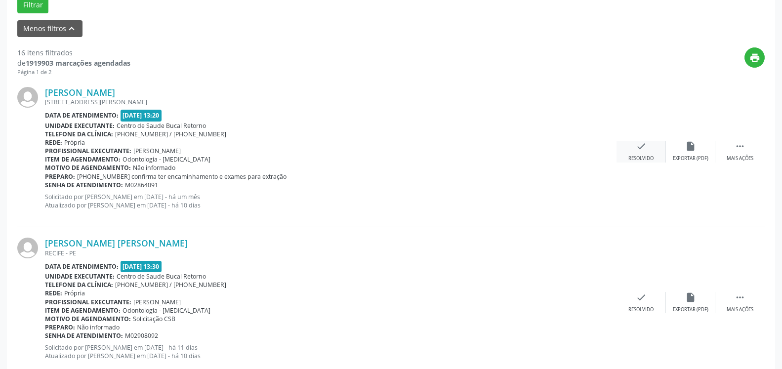
click at [643, 149] on icon "check" at bounding box center [641, 146] width 11 height 11
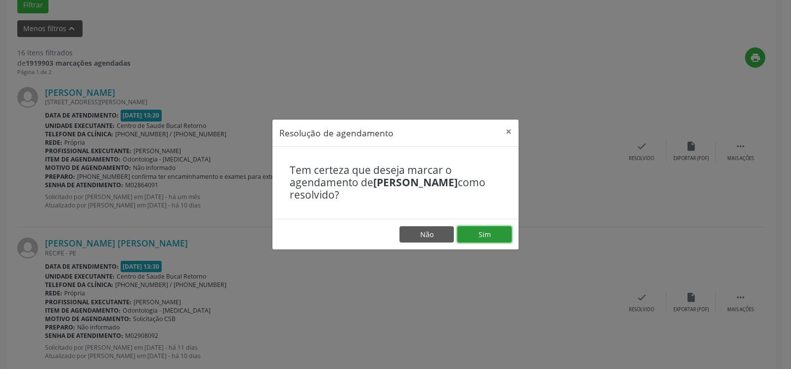
click at [484, 236] on button "Sim" at bounding box center [484, 234] width 54 height 17
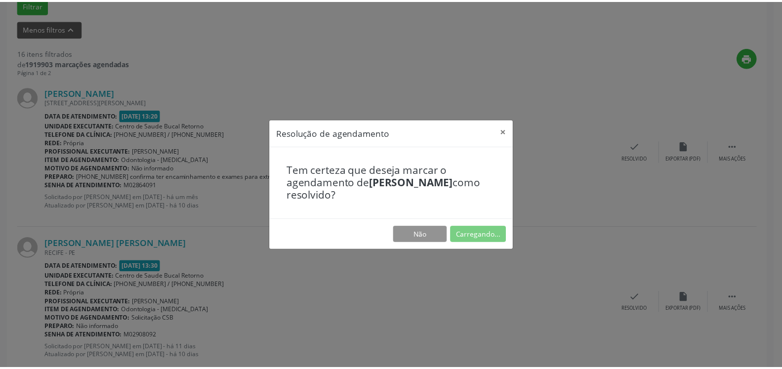
scroll to position [54, 0]
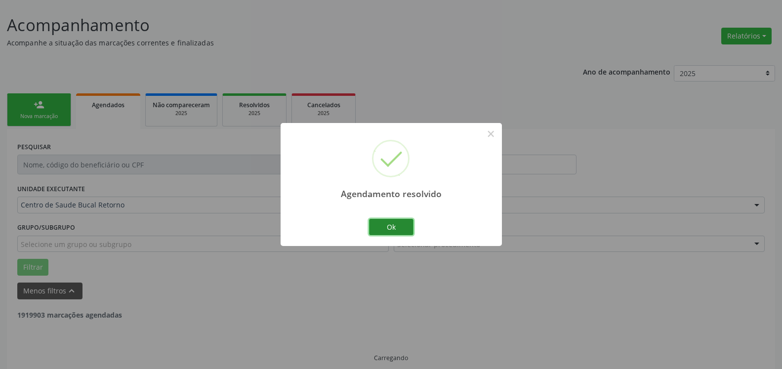
click at [390, 223] on button "Ok" at bounding box center [391, 227] width 44 height 17
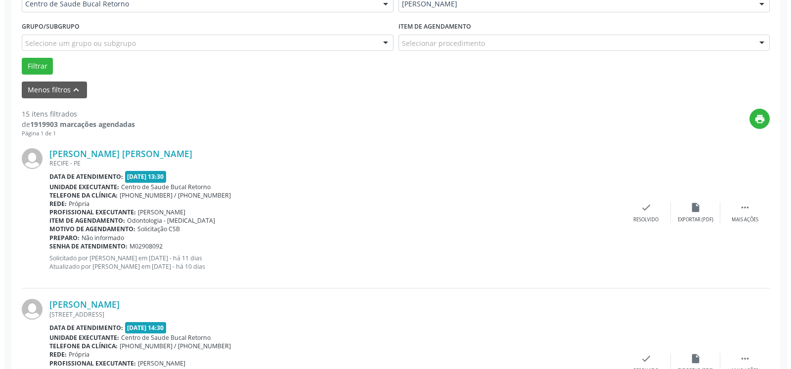
scroll to position [256, 0]
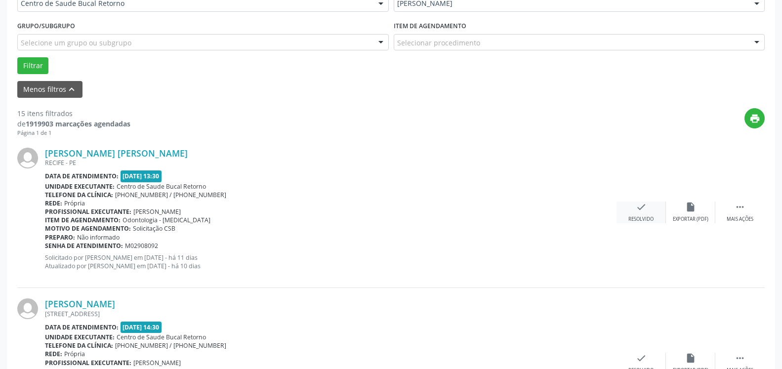
click at [643, 217] on div "Resolvido" at bounding box center [641, 219] width 25 height 7
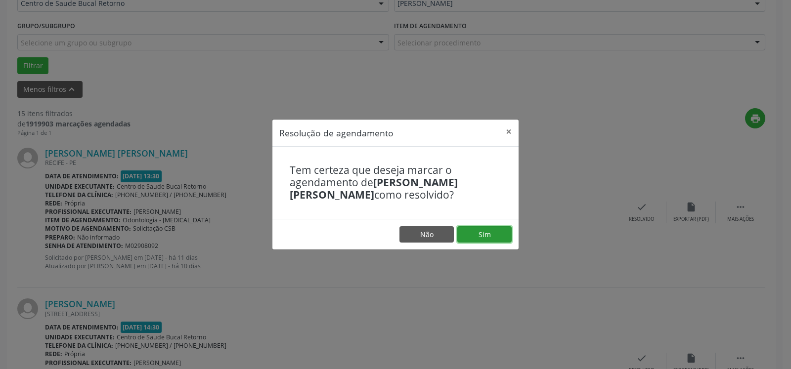
click at [490, 233] on button "Sim" at bounding box center [484, 234] width 54 height 17
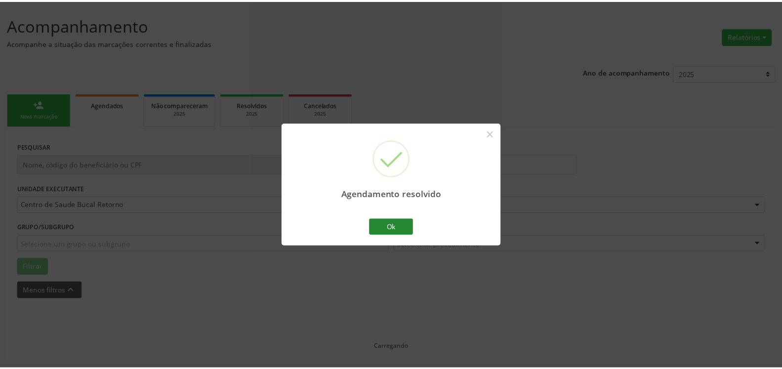
scroll to position [54, 0]
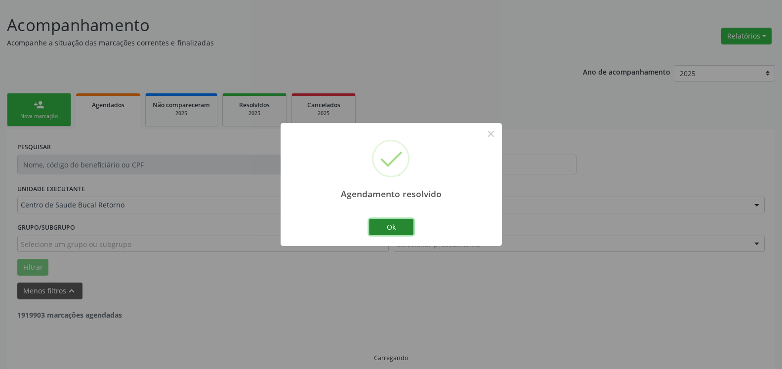
click at [401, 229] on button "Ok" at bounding box center [391, 227] width 44 height 17
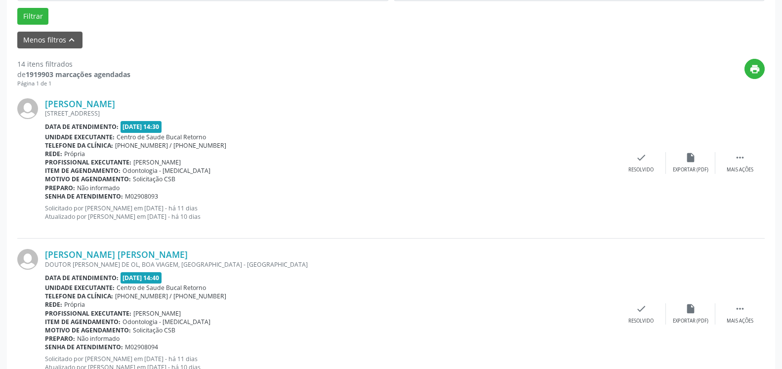
scroll to position [306, 0]
click at [746, 155] on div " Mais ações" at bounding box center [740, 161] width 49 height 21
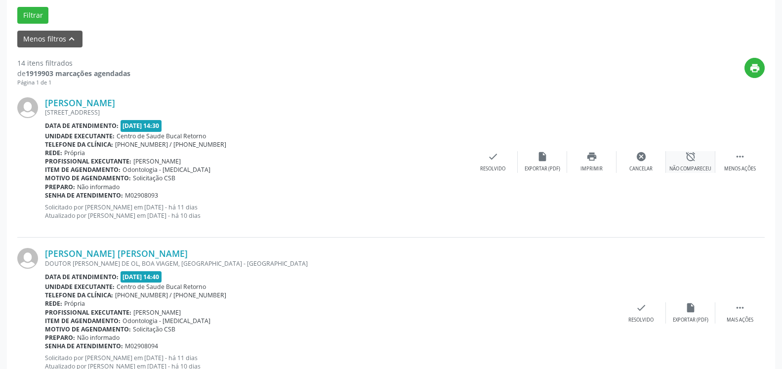
click at [700, 161] on div "alarm_off Não compareceu" at bounding box center [690, 161] width 49 height 21
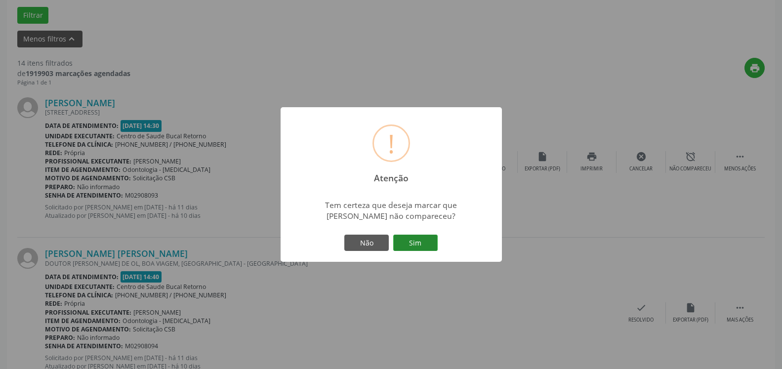
click at [423, 247] on button "Sim" at bounding box center [415, 243] width 44 height 17
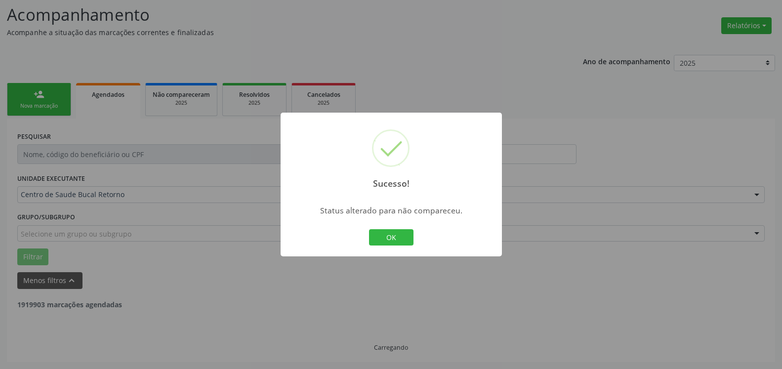
scroll to position [65, 0]
click at [404, 237] on button "OK" at bounding box center [391, 237] width 44 height 17
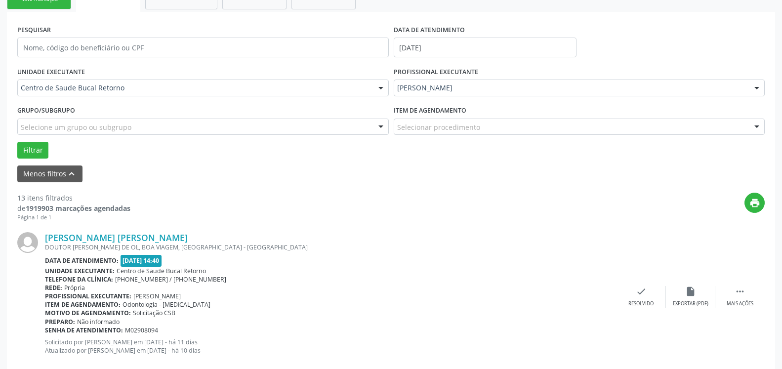
scroll to position [216, 0]
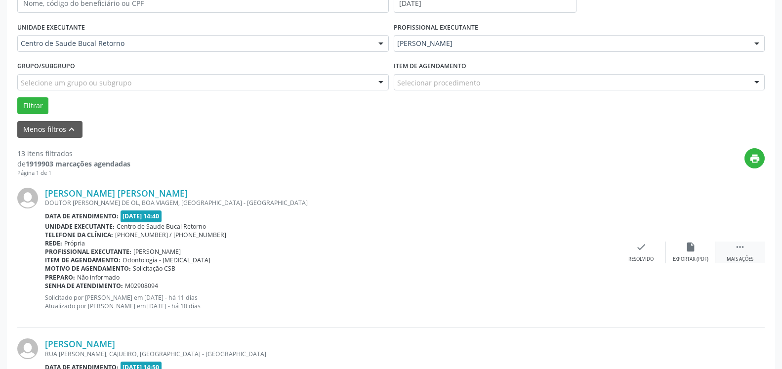
click at [740, 249] on icon "" at bounding box center [740, 247] width 11 height 11
click at [690, 250] on icon "alarm_off" at bounding box center [691, 247] width 11 height 11
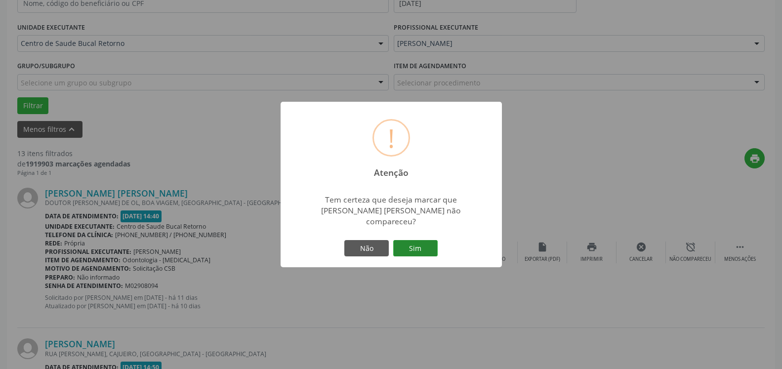
click at [413, 250] on button "Sim" at bounding box center [415, 248] width 44 height 17
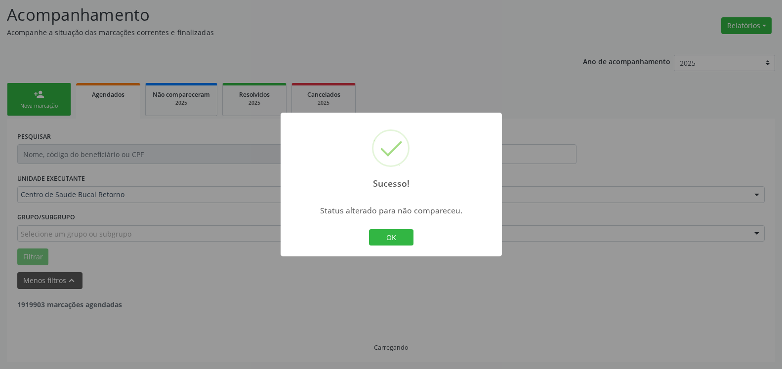
scroll to position [65, 0]
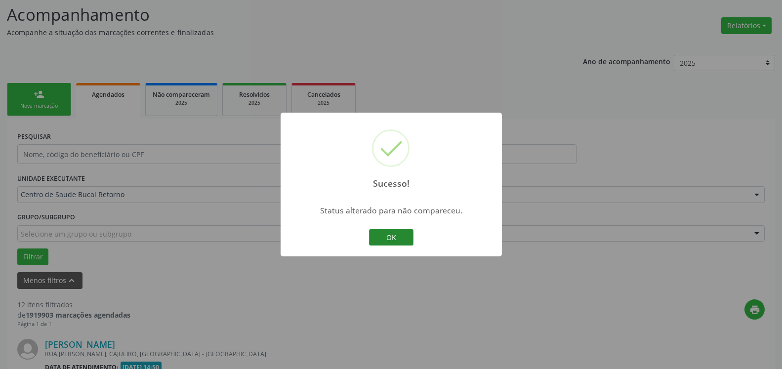
click at [399, 236] on button "OK" at bounding box center [391, 237] width 44 height 17
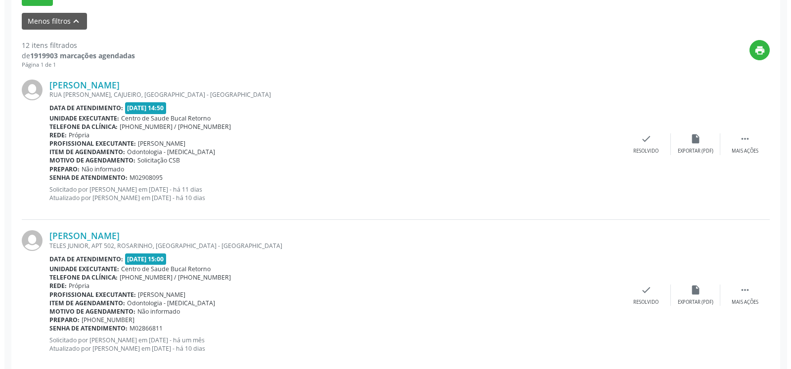
scroll to position [367, 0]
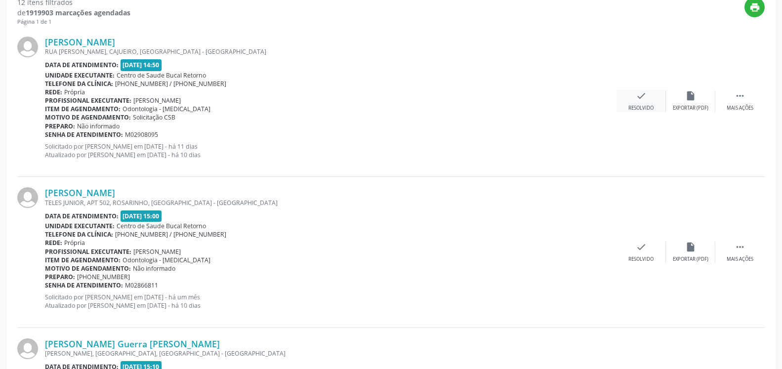
click at [634, 99] on div "check Resolvido" at bounding box center [641, 100] width 49 height 21
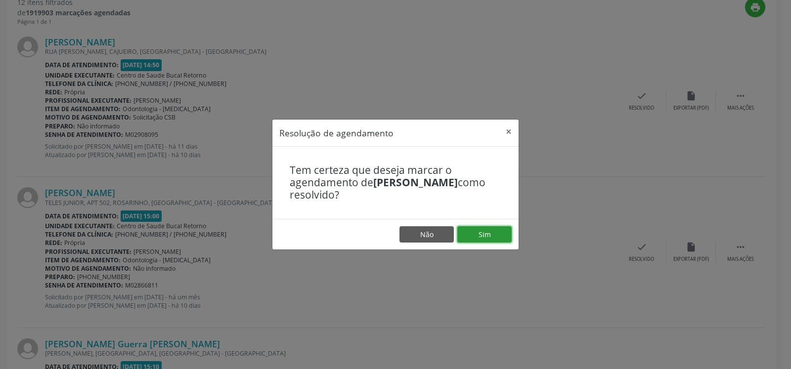
click at [482, 232] on button "Sim" at bounding box center [484, 234] width 54 height 17
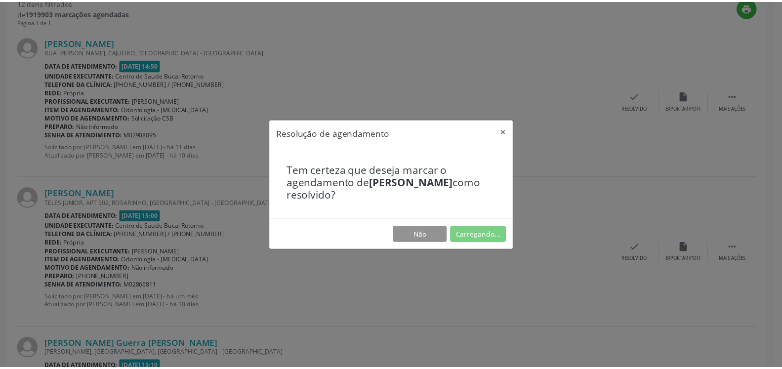
scroll to position [54, 0]
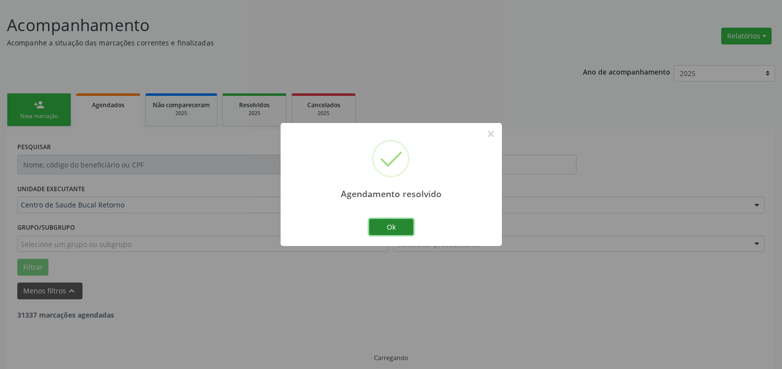
click at [400, 228] on button "Ok" at bounding box center [391, 227] width 44 height 17
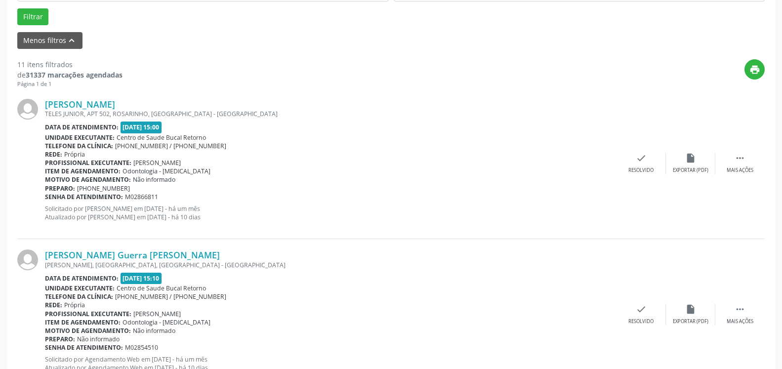
scroll to position [306, 0]
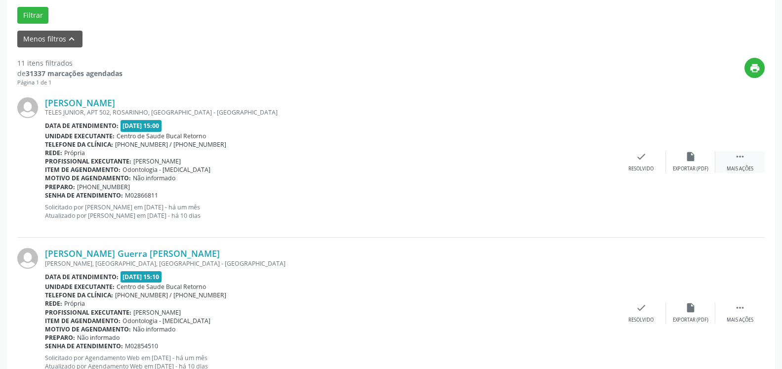
click at [745, 159] on icon "" at bounding box center [740, 156] width 11 height 11
click at [677, 123] on div "[PERSON_NAME] TELES JUNIOR, APT [STREET_ADDRESS] Data de atendimento: [DATE] 15…" at bounding box center [391, 162] width 748 height 151
click at [687, 153] on icon "alarm_off" at bounding box center [691, 156] width 11 height 11
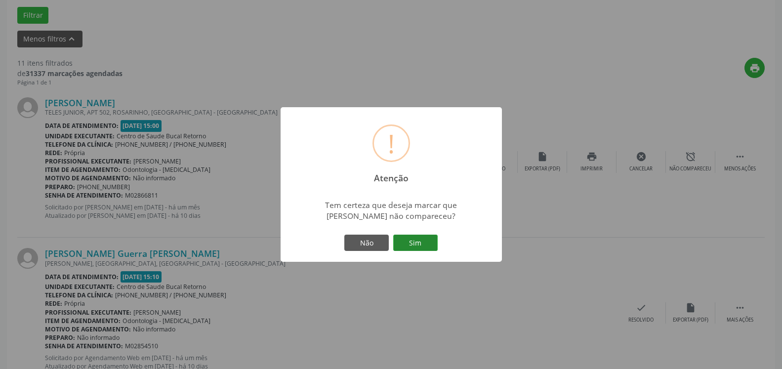
click at [408, 248] on button "Sim" at bounding box center [415, 243] width 44 height 17
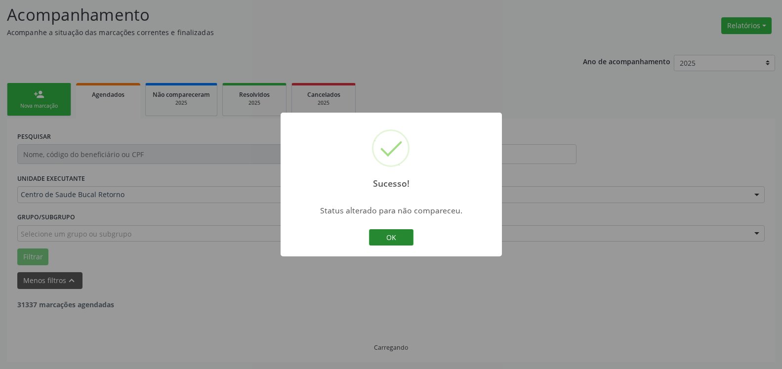
scroll to position [65, 0]
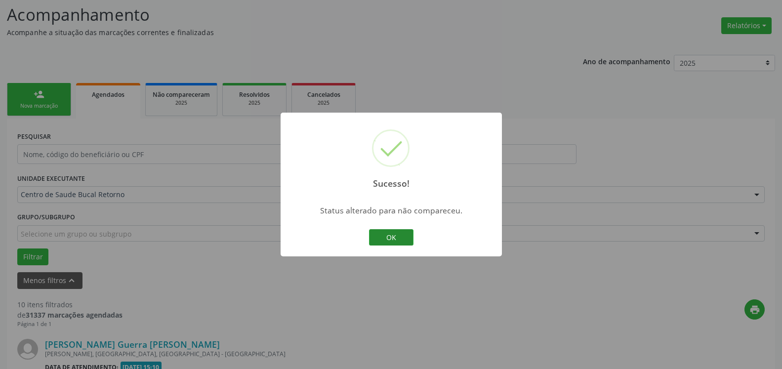
click at [394, 240] on button "OK" at bounding box center [391, 237] width 44 height 17
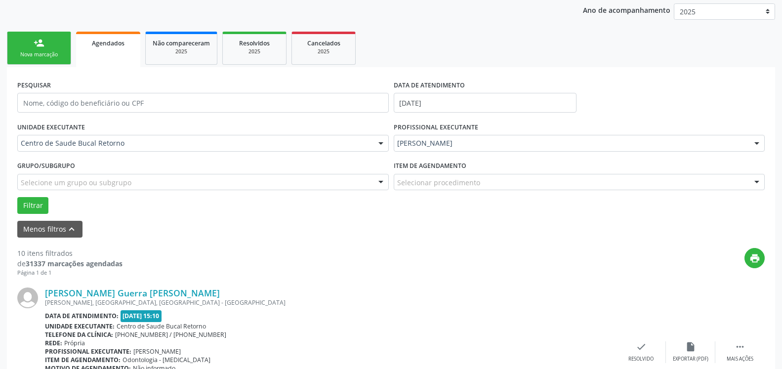
scroll to position [266, 0]
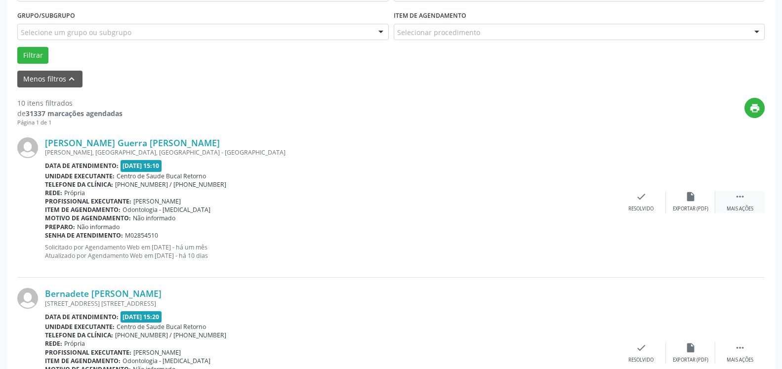
click at [742, 200] on icon "" at bounding box center [740, 196] width 11 height 11
click at [688, 202] on icon "alarm_off" at bounding box center [691, 196] width 11 height 11
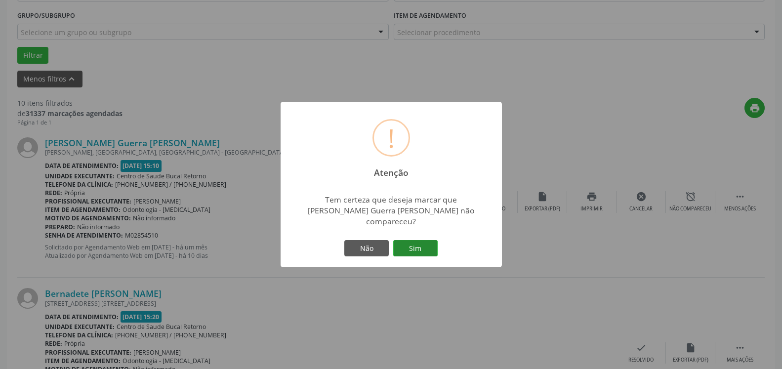
click at [426, 243] on button "Sim" at bounding box center [415, 248] width 44 height 17
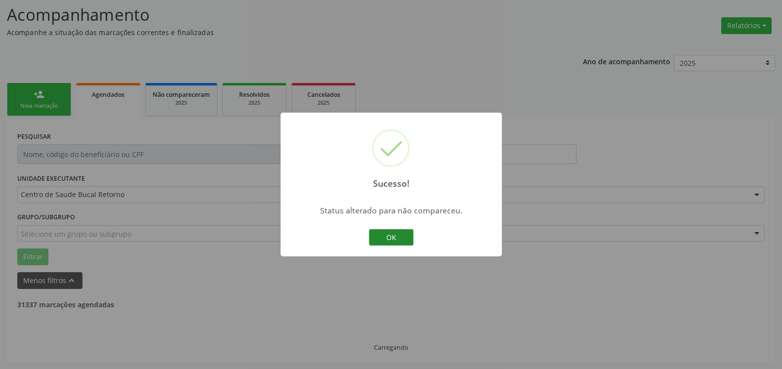
scroll to position [65, 0]
click at [392, 240] on button "OK" at bounding box center [391, 237] width 44 height 17
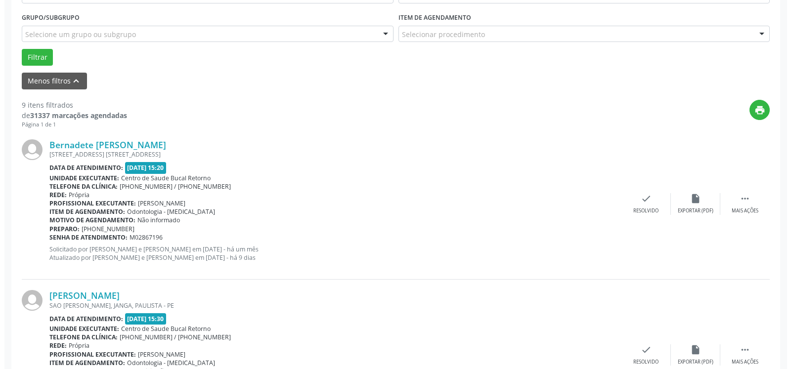
scroll to position [317, 0]
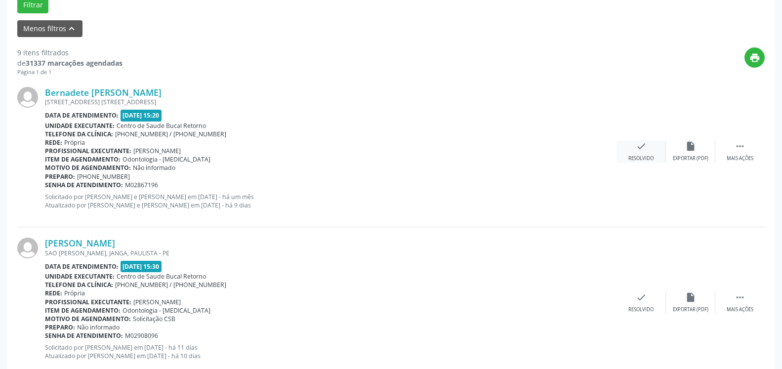
click at [646, 151] on icon "check" at bounding box center [641, 146] width 11 height 11
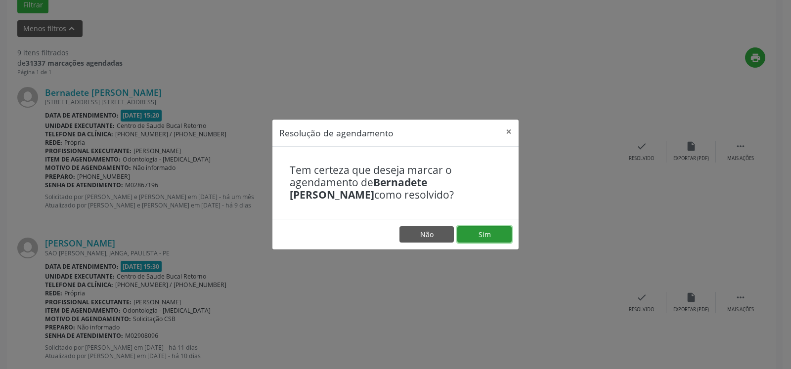
click at [493, 235] on button "Sim" at bounding box center [484, 234] width 54 height 17
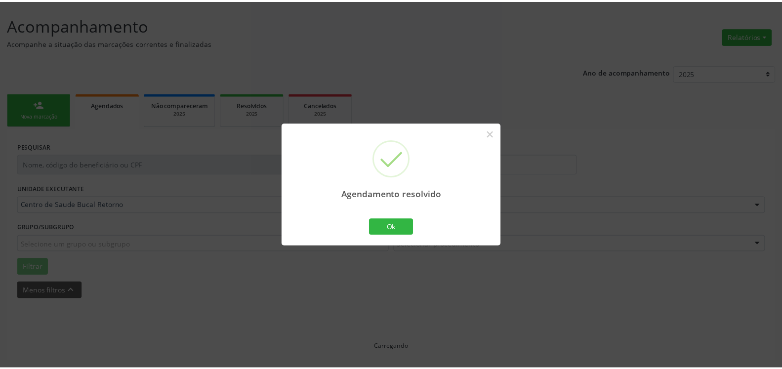
scroll to position [54, 0]
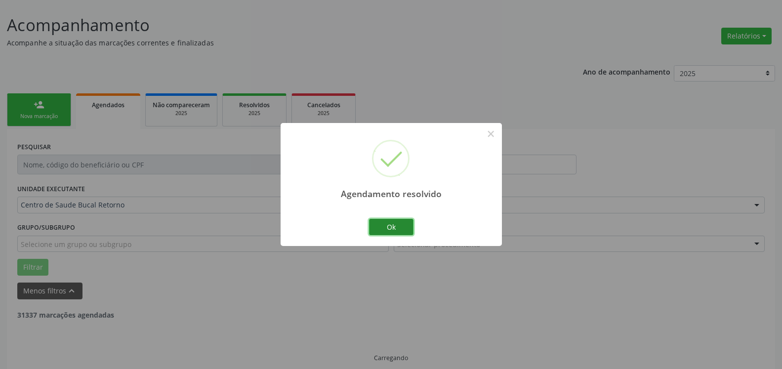
click at [393, 226] on button "Ok" at bounding box center [391, 227] width 44 height 17
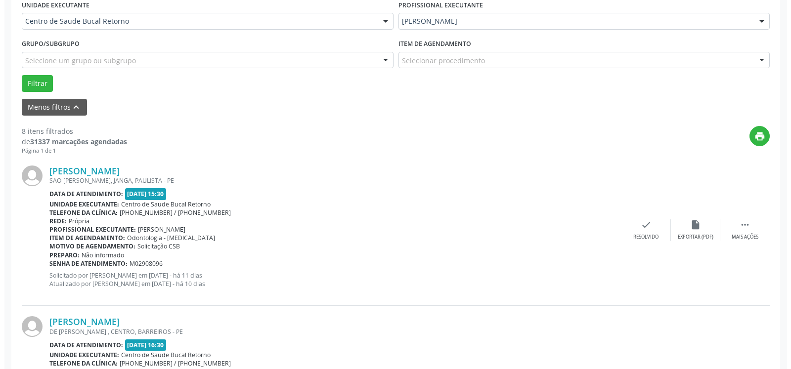
scroll to position [256, 0]
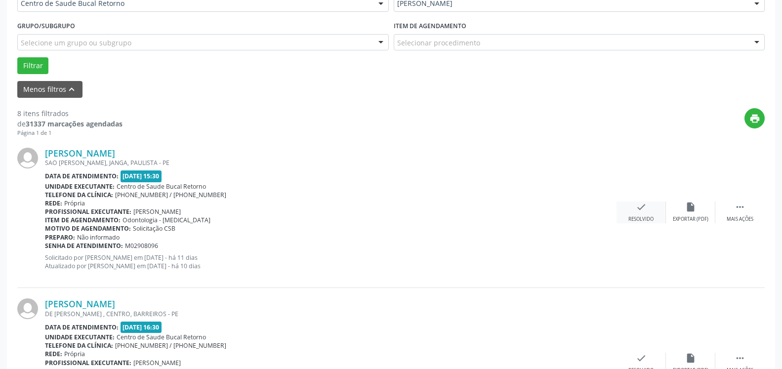
click at [651, 216] on div "Resolvido" at bounding box center [641, 219] width 25 height 7
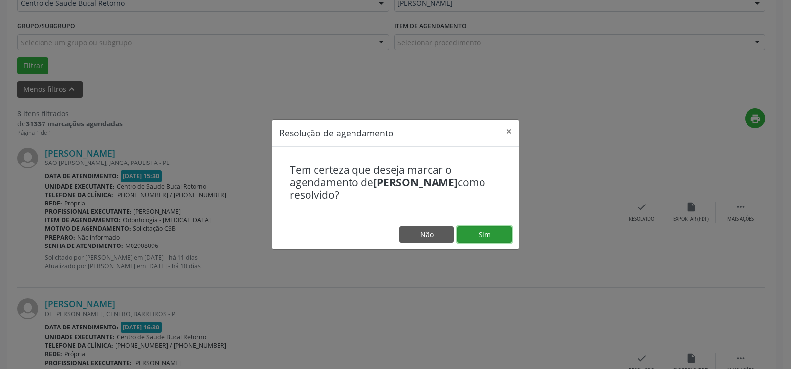
drag, startPoint x: 496, startPoint y: 228, endPoint x: 485, endPoint y: 231, distance: 10.8
click at [495, 228] on button "Sim" at bounding box center [484, 234] width 54 height 17
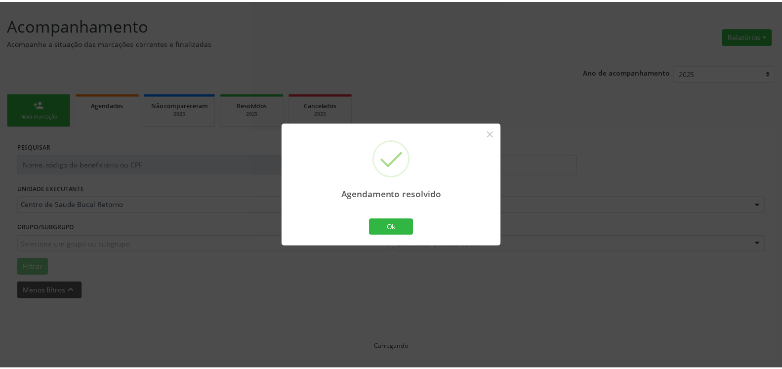
scroll to position [54, 0]
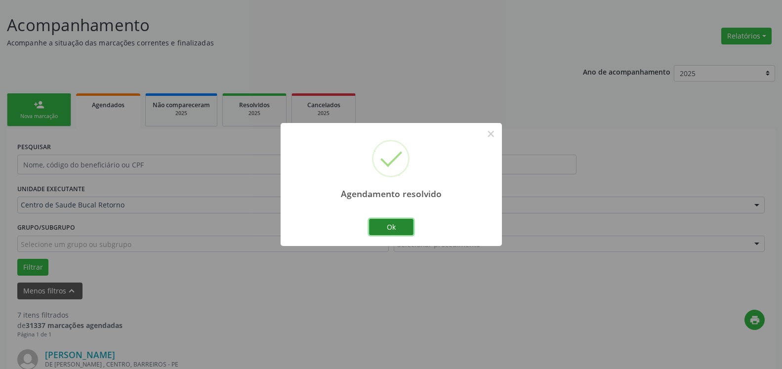
click at [387, 230] on button "Ok" at bounding box center [391, 227] width 44 height 17
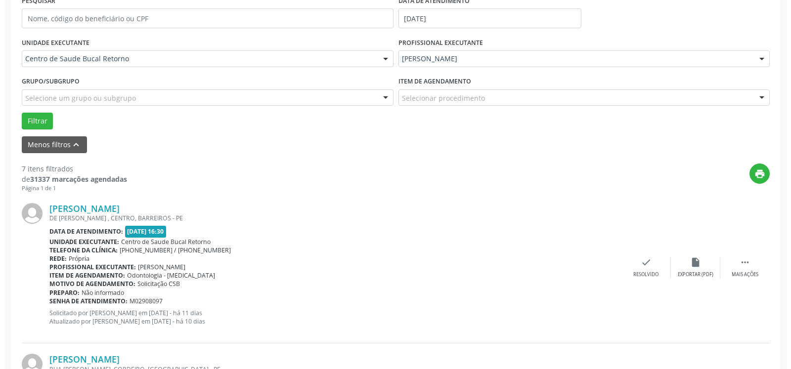
scroll to position [256, 0]
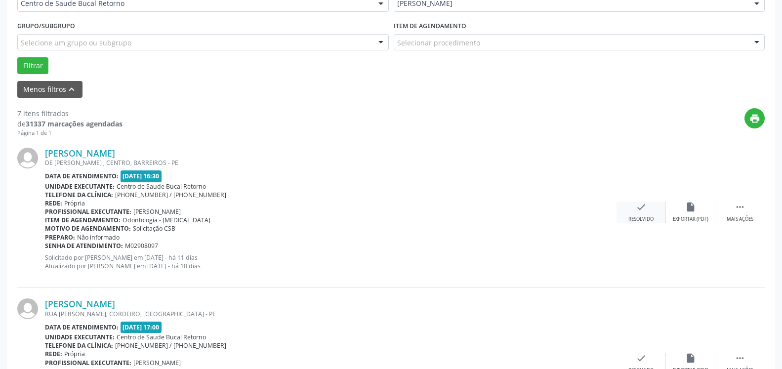
click at [641, 216] on div "check Resolvido" at bounding box center [641, 212] width 49 height 21
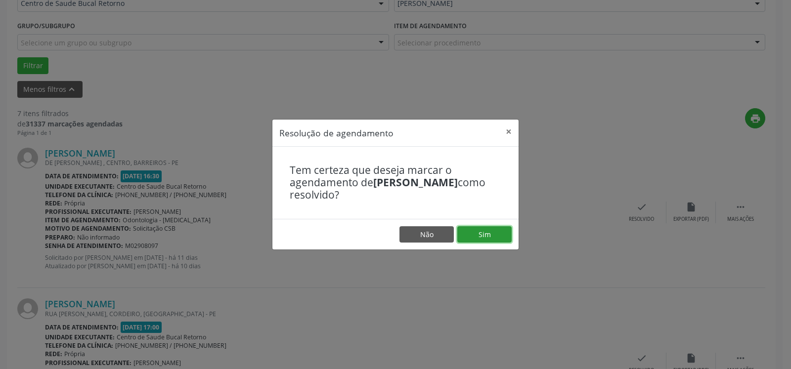
drag, startPoint x: 495, startPoint y: 235, endPoint x: 403, endPoint y: 243, distance: 92.8
click at [495, 235] on button "Sim" at bounding box center [484, 234] width 54 height 17
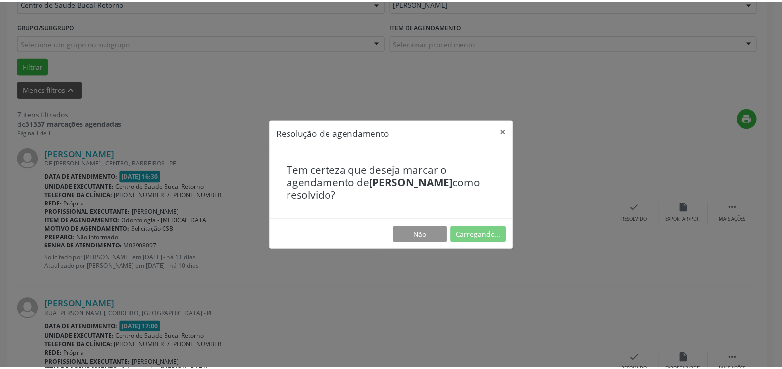
scroll to position [54, 0]
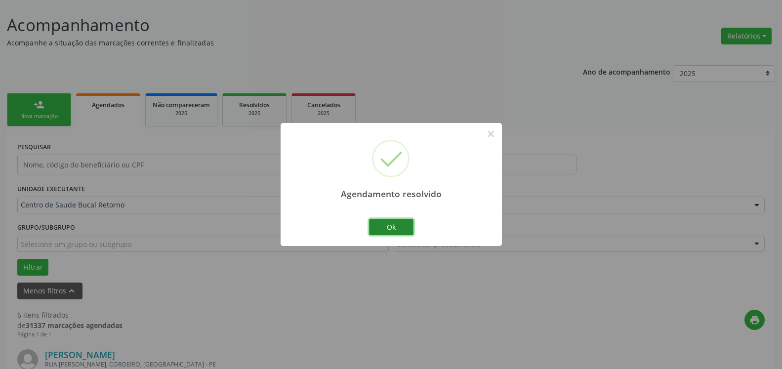
click at [392, 228] on button "Ok" at bounding box center [391, 227] width 44 height 17
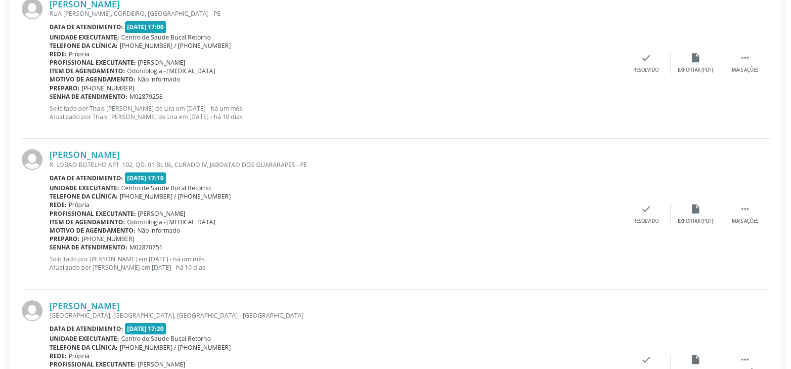
scroll to position [407, 0]
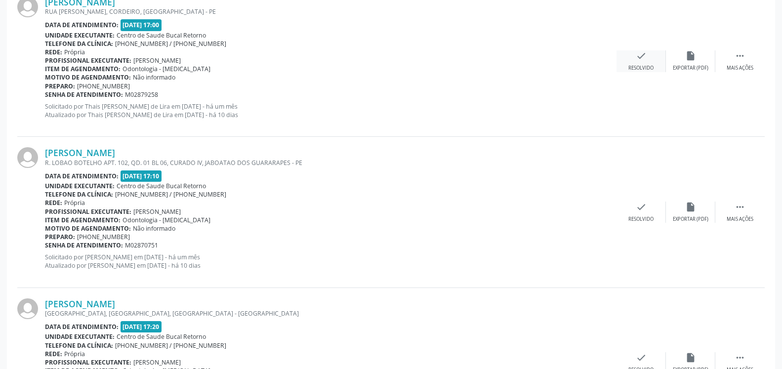
click at [637, 61] on icon "check" at bounding box center [641, 55] width 11 height 11
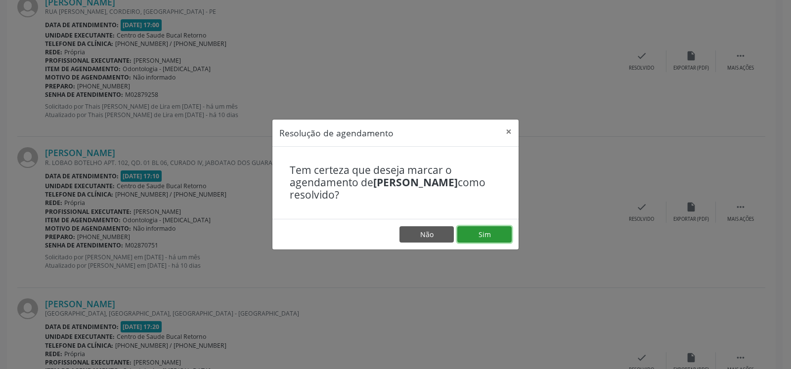
click at [485, 235] on button "Sim" at bounding box center [484, 234] width 54 height 17
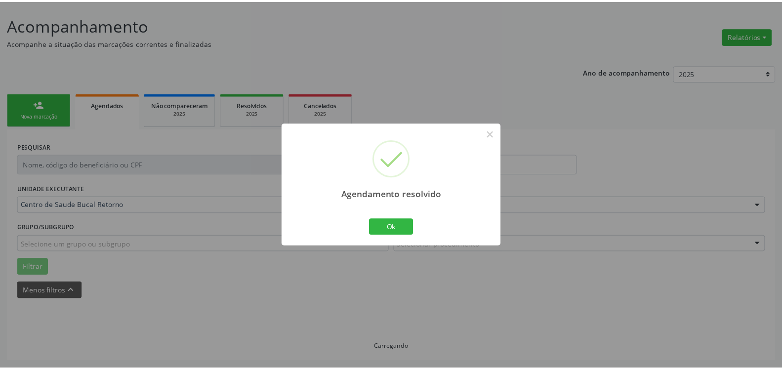
scroll to position [54, 0]
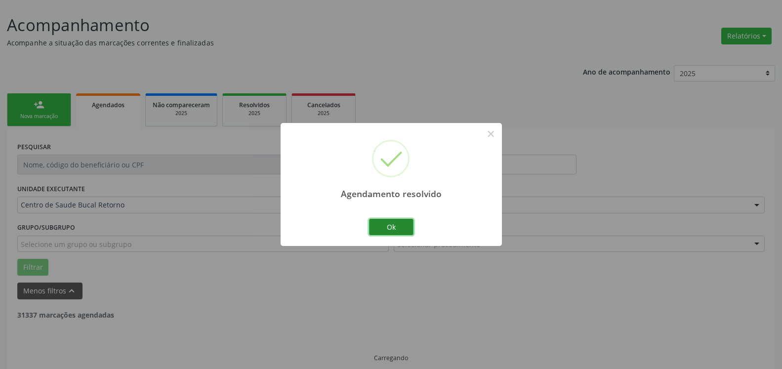
click at [398, 230] on button "Ok" at bounding box center [391, 227] width 44 height 17
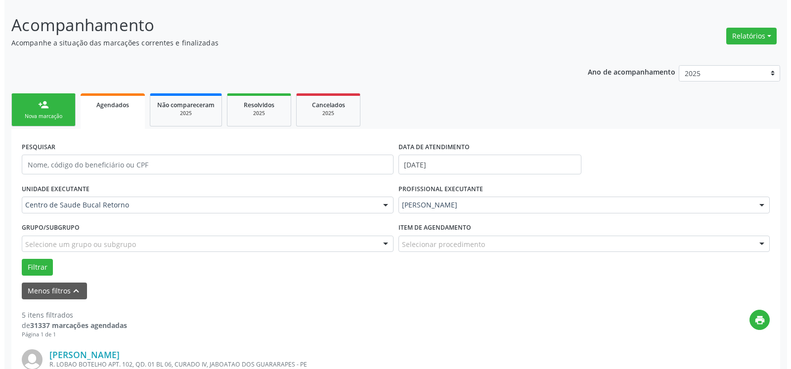
scroll to position [306, 0]
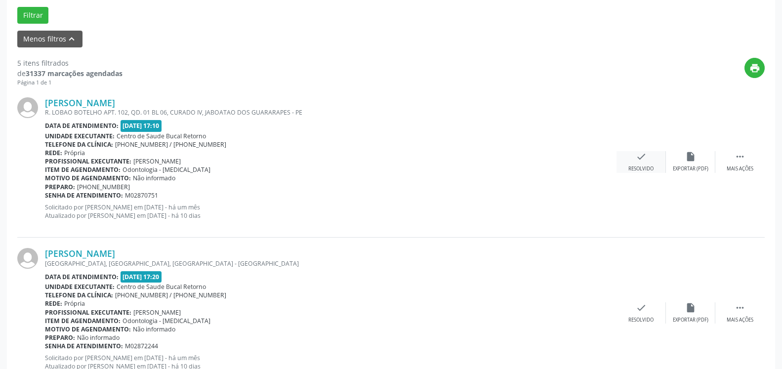
click at [647, 169] on div "Resolvido" at bounding box center [641, 169] width 25 height 7
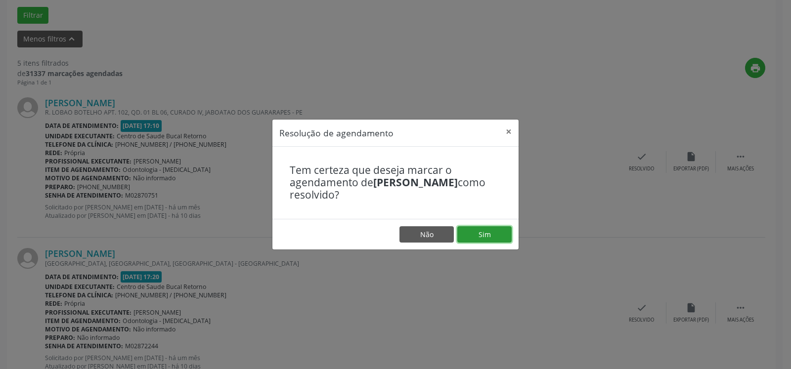
click at [494, 234] on button "Sim" at bounding box center [484, 234] width 54 height 17
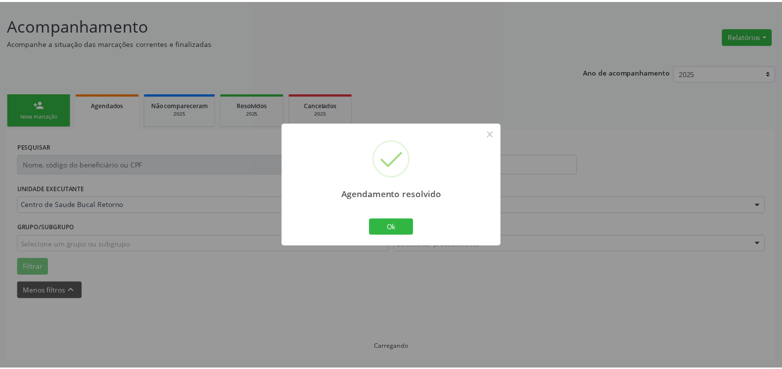
scroll to position [54, 0]
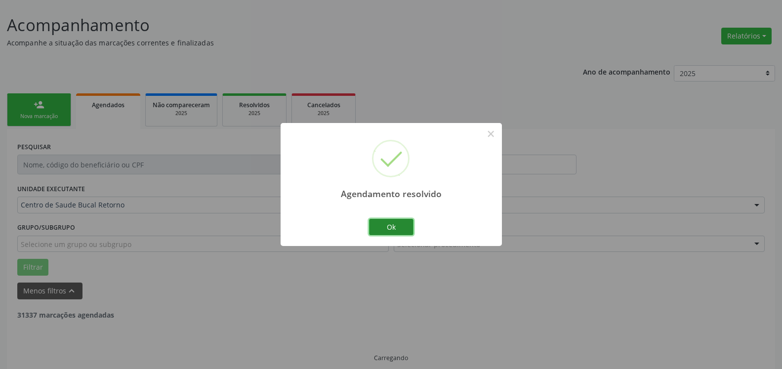
click at [394, 225] on button "Ok" at bounding box center [391, 227] width 44 height 17
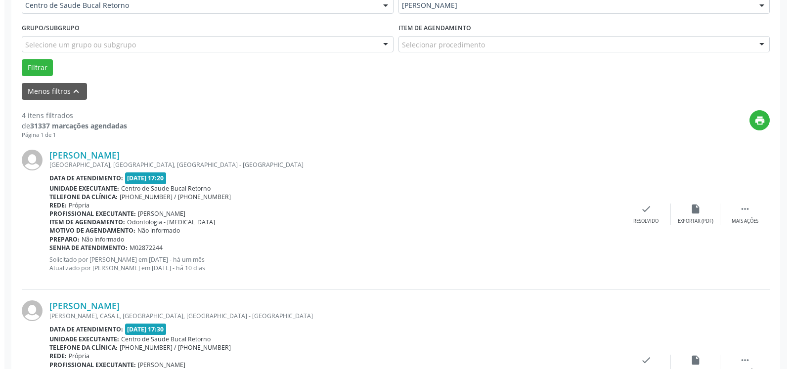
scroll to position [256, 0]
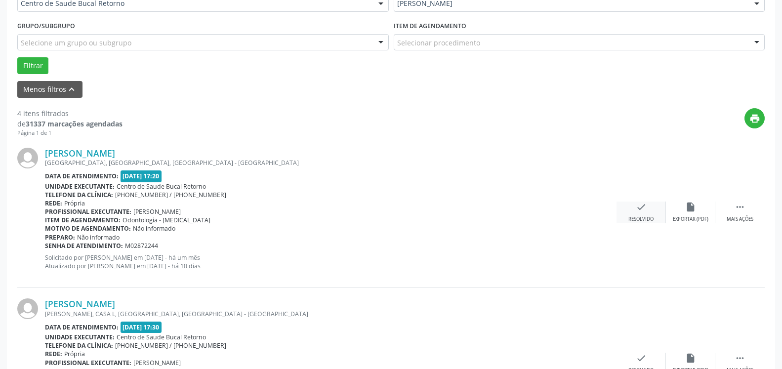
click at [649, 209] on div "check Resolvido" at bounding box center [641, 212] width 49 height 21
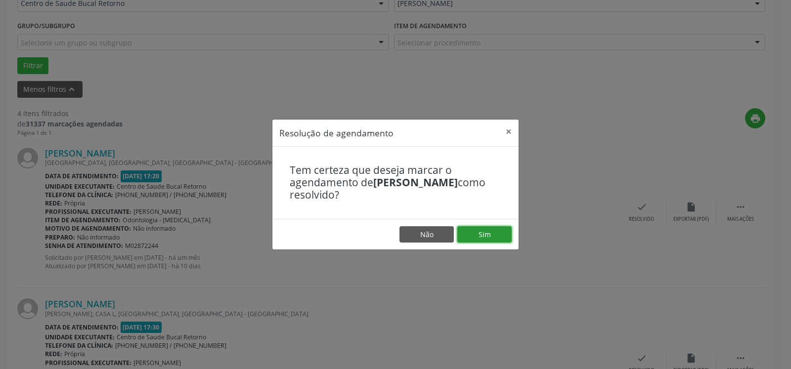
click at [496, 236] on button "Sim" at bounding box center [484, 234] width 54 height 17
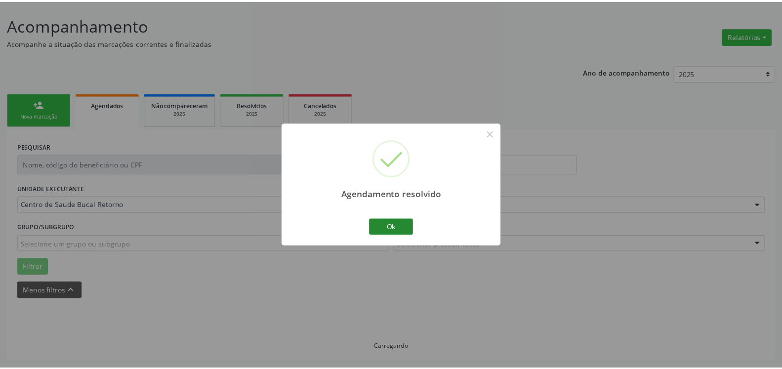
scroll to position [54, 0]
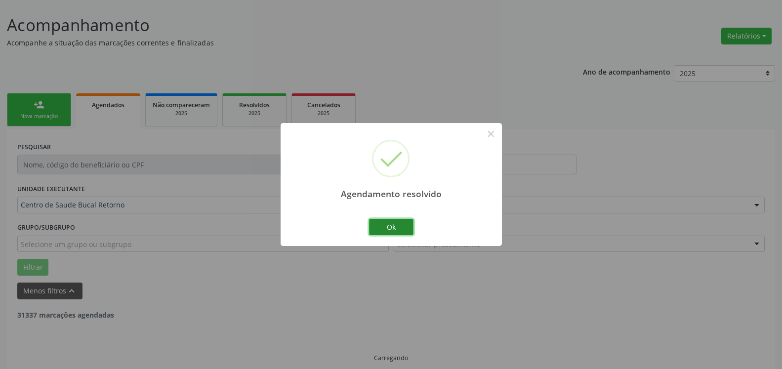
click at [402, 226] on button "Ok" at bounding box center [391, 227] width 44 height 17
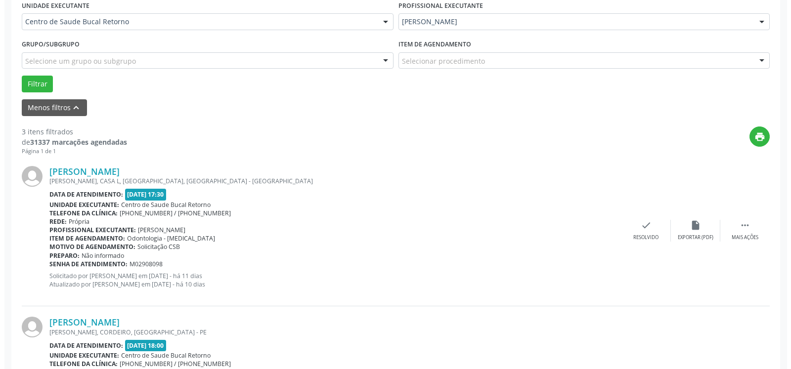
scroll to position [256, 0]
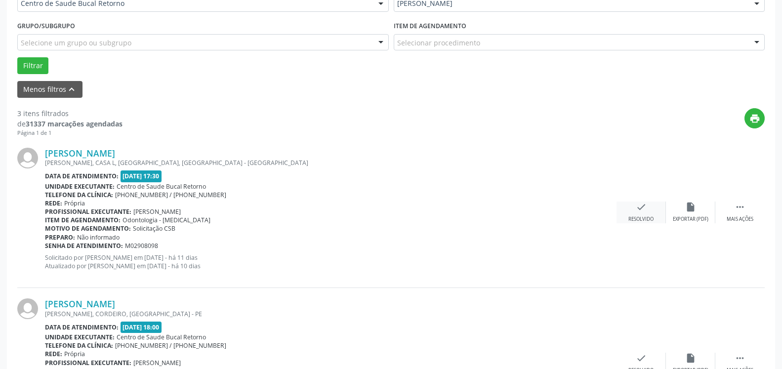
click at [637, 216] on div "Resolvido" at bounding box center [641, 219] width 25 height 7
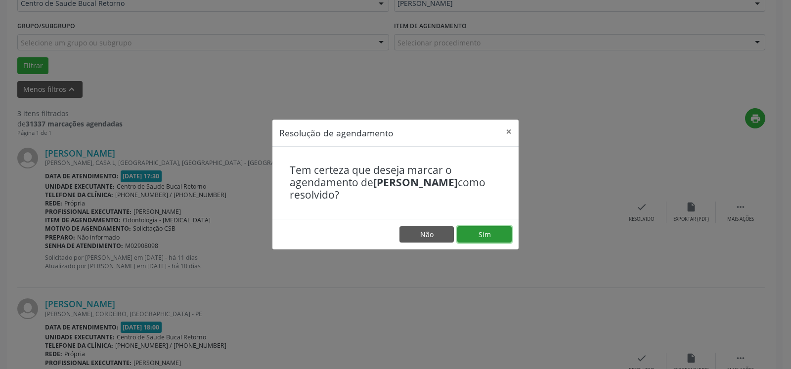
click at [476, 236] on button "Sim" at bounding box center [484, 234] width 54 height 17
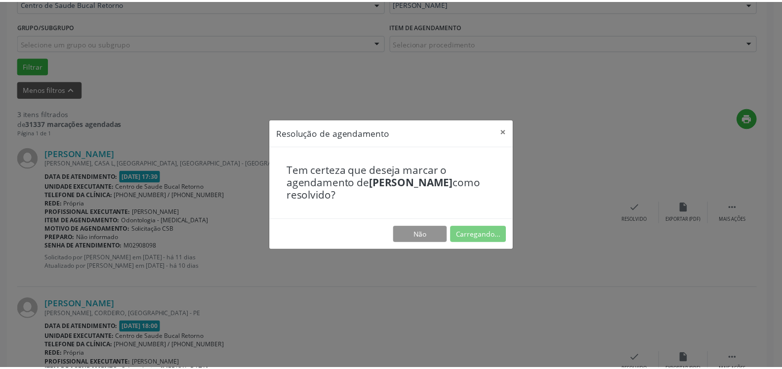
scroll to position [54, 0]
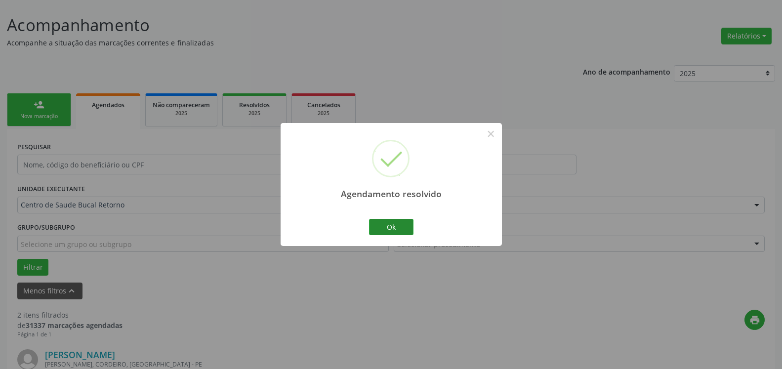
click at [398, 222] on div "Ok Cancel" at bounding box center [391, 226] width 49 height 21
click at [397, 224] on button "Ok" at bounding box center [391, 227] width 44 height 17
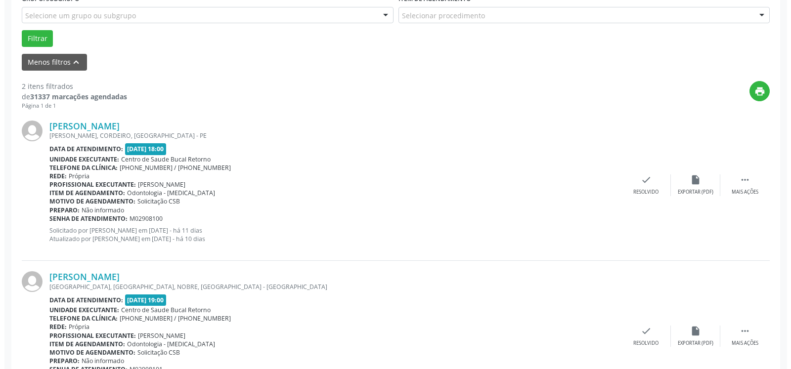
scroll to position [306, 0]
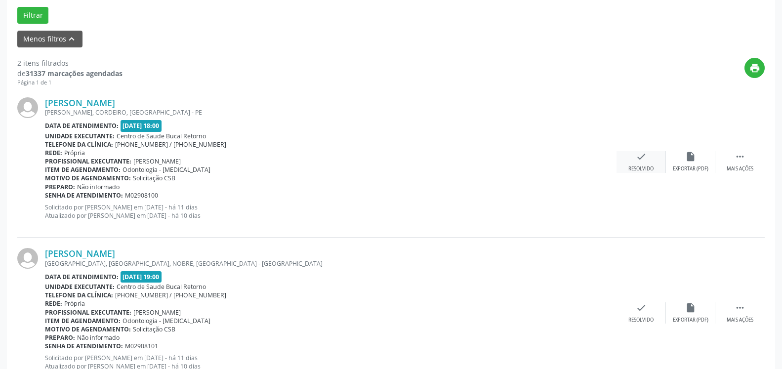
click at [642, 157] on icon "check" at bounding box center [641, 156] width 11 height 11
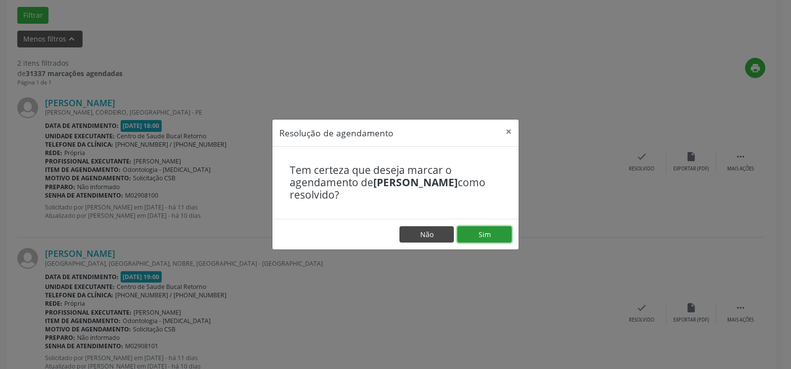
drag, startPoint x: 492, startPoint y: 231, endPoint x: 425, endPoint y: 238, distance: 67.0
click at [491, 232] on button "Sim" at bounding box center [484, 234] width 54 height 17
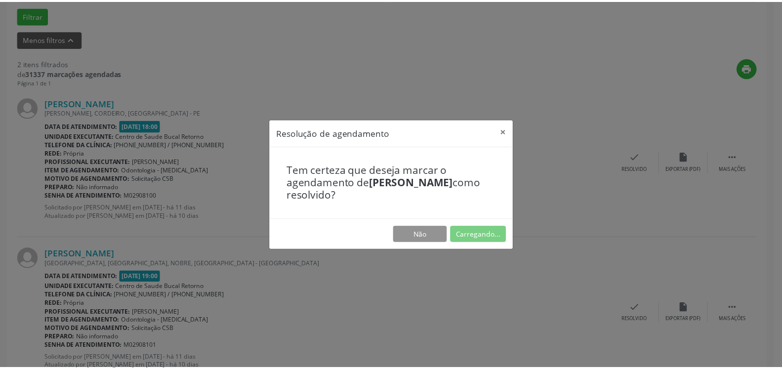
scroll to position [54, 0]
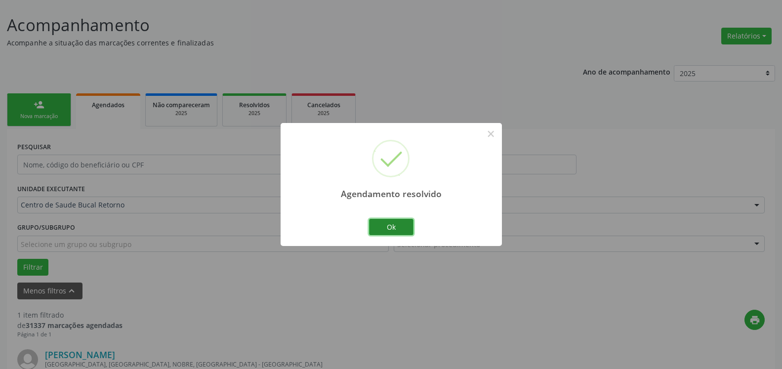
click at [400, 226] on button "Ok" at bounding box center [391, 227] width 44 height 17
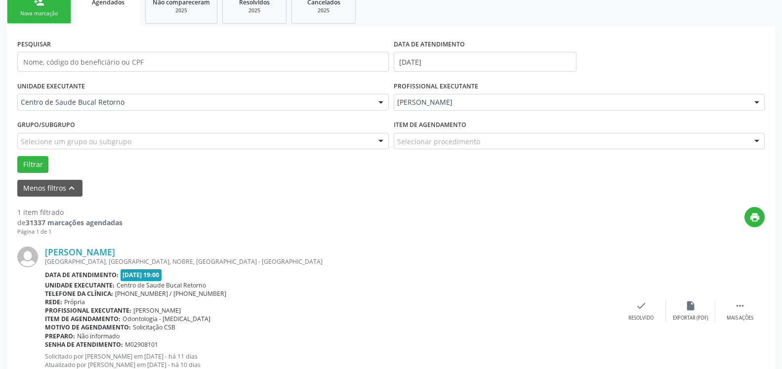
scroll to position [192, 0]
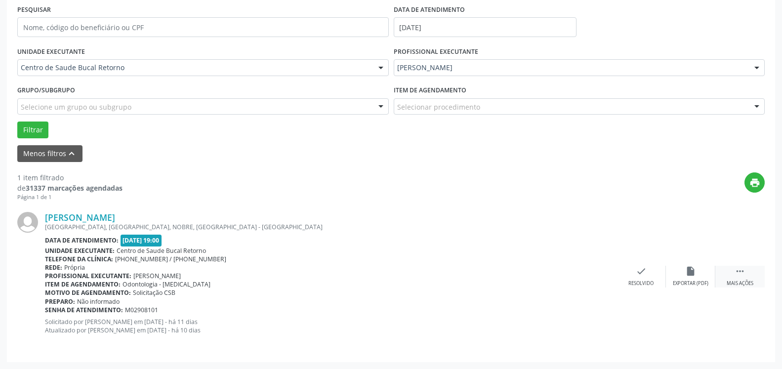
click at [740, 273] on icon "" at bounding box center [740, 271] width 11 height 11
click at [707, 272] on div "alarm_off Não compareceu" at bounding box center [690, 276] width 49 height 21
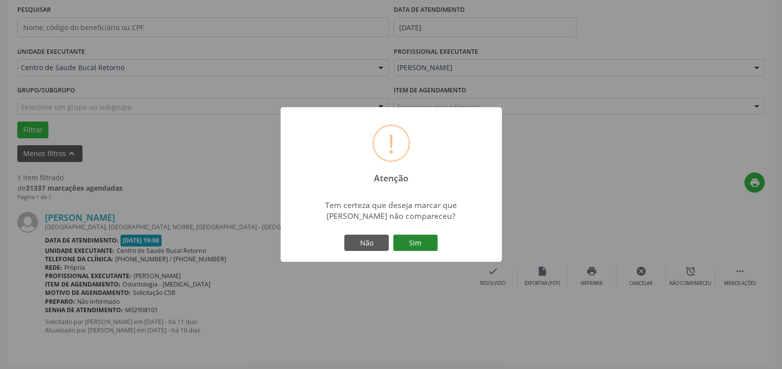
click at [418, 244] on button "Sim" at bounding box center [415, 243] width 44 height 17
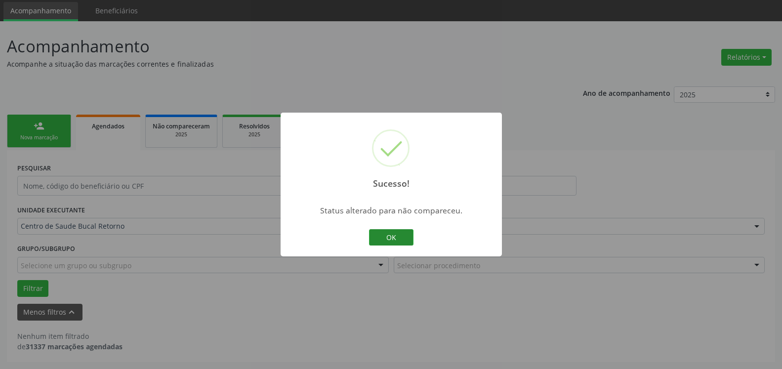
scroll to position [33, 0]
click at [397, 234] on button "OK" at bounding box center [391, 237] width 44 height 17
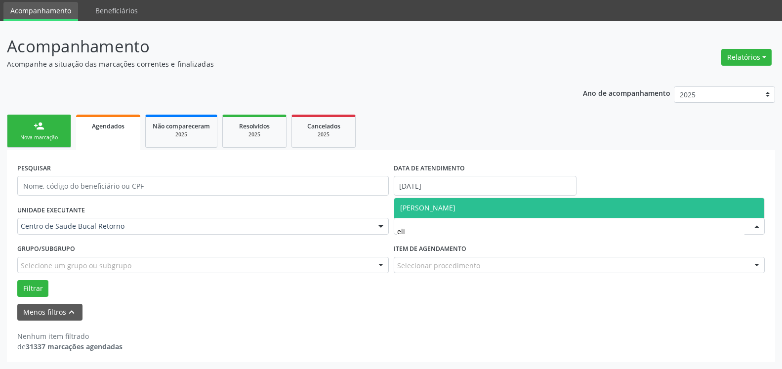
type input "eliz"
click at [456, 205] on span "[PERSON_NAME]" at bounding box center [427, 207] width 55 height 9
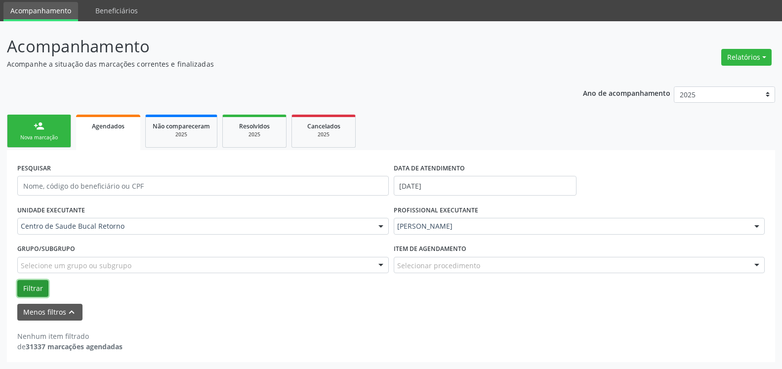
click at [42, 286] on button "Filtrar" at bounding box center [32, 288] width 31 height 17
